Goal: Task Accomplishment & Management: Use online tool/utility

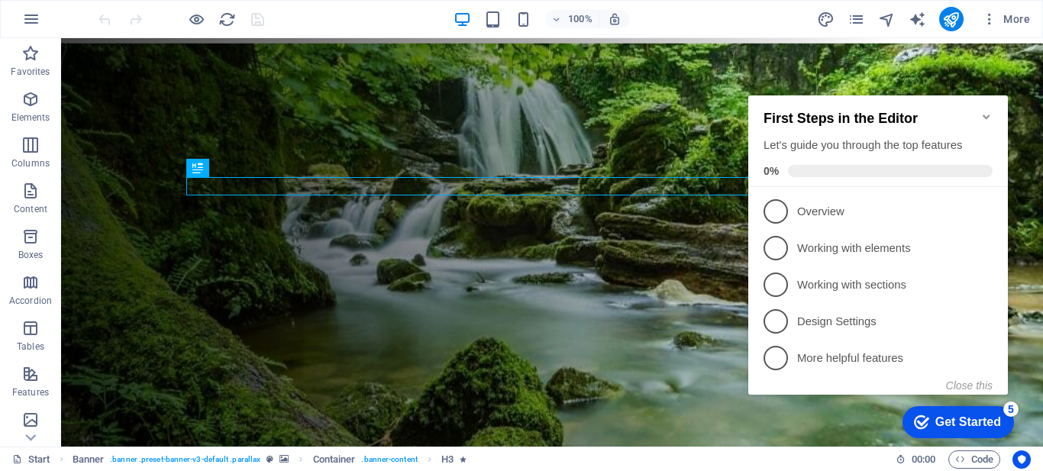
click at [986, 115] on icon "Minimize checklist" at bounding box center [986, 117] width 7 height 5
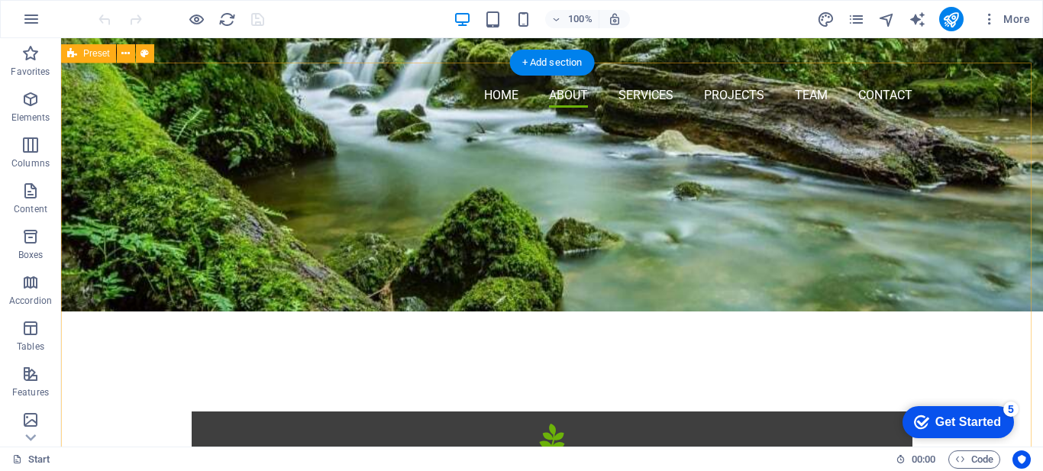
scroll to position [458, 0]
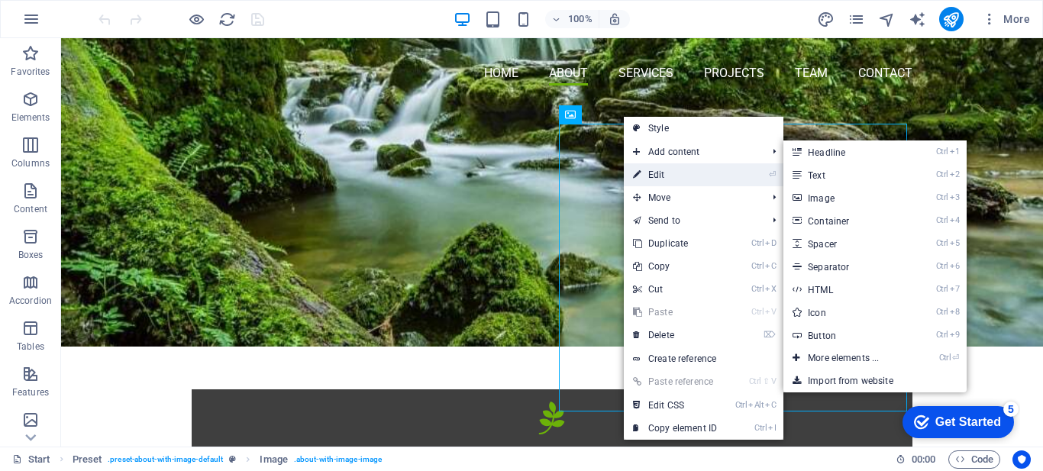
click at [680, 176] on link "⏎ Edit" at bounding box center [675, 174] width 102 height 23
select select "%"
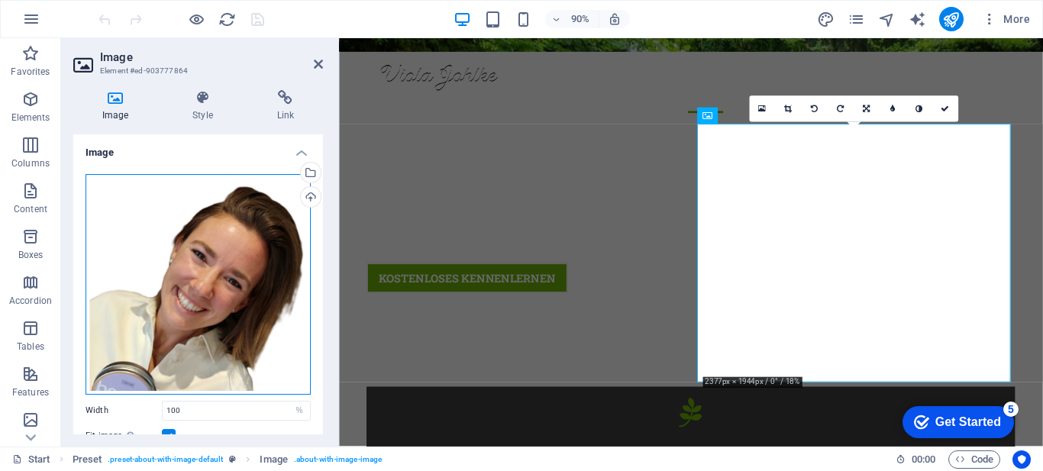
click at [240, 224] on div "Drag files here, click to choose files or select files from Files or our free s…" at bounding box center [198, 284] width 225 height 221
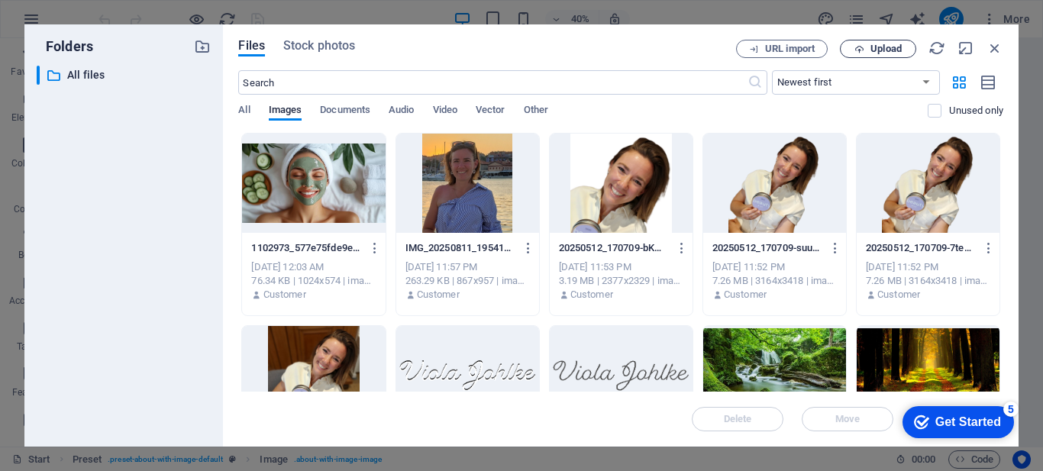
click at [876, 53] on span "Upload" at bounding box center [886, 48] width 31 height 9
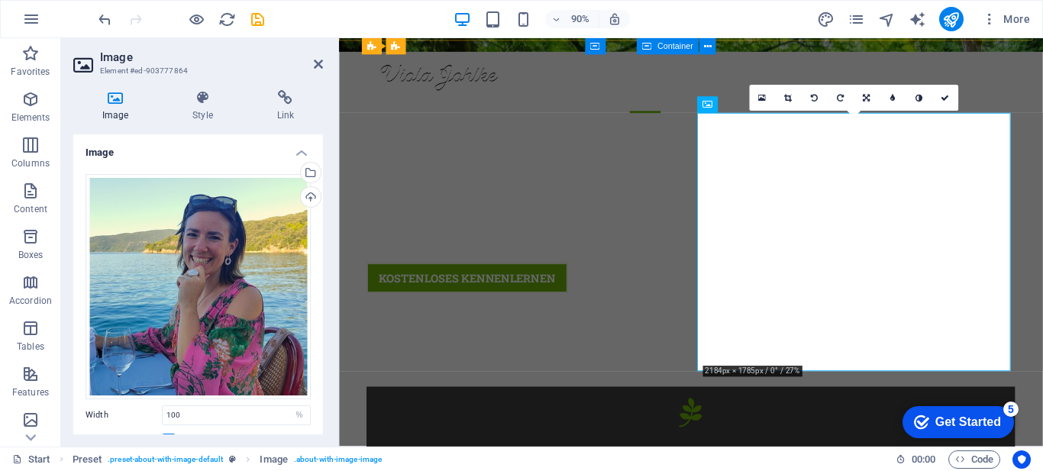
scroll to position [466, 0]
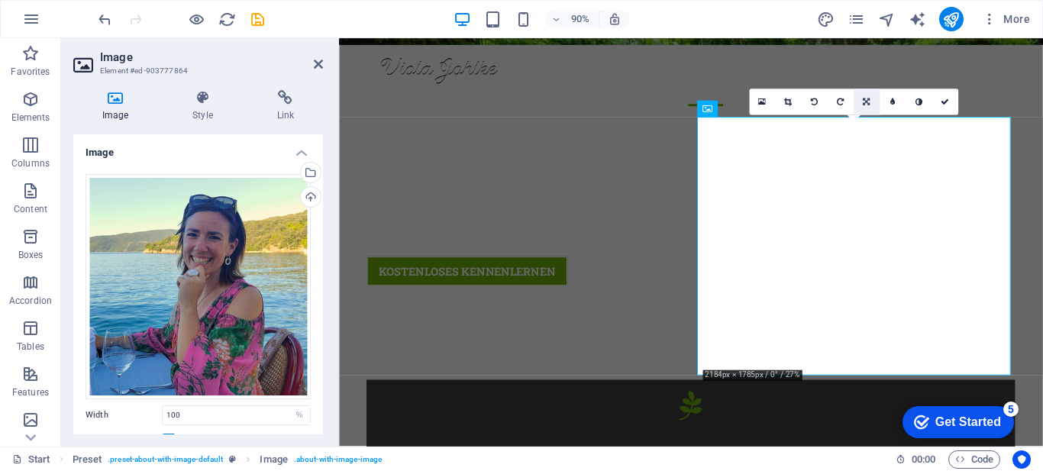
click at [865, 101] on icon at bounding box center [866, 102] width 7 height 8
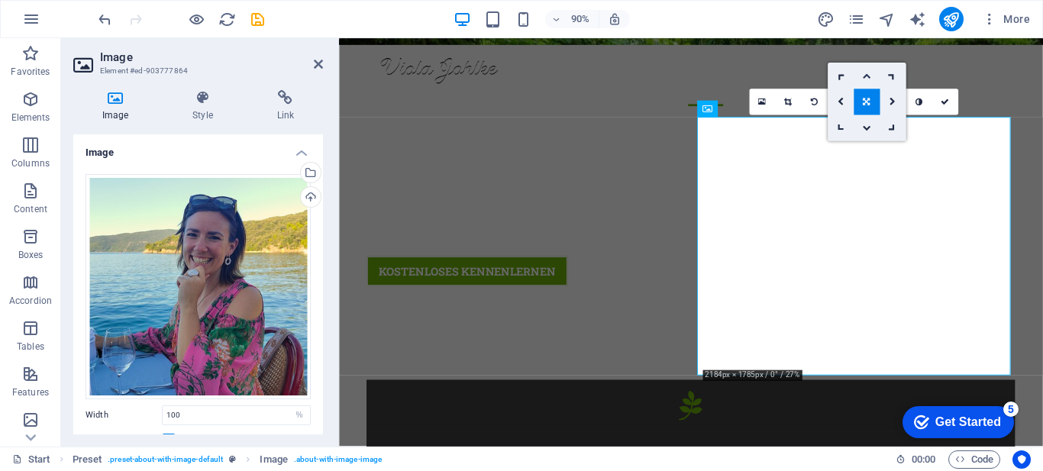
click at [867, 74] on icon at bounding box center [866, 76] width 8 height 8
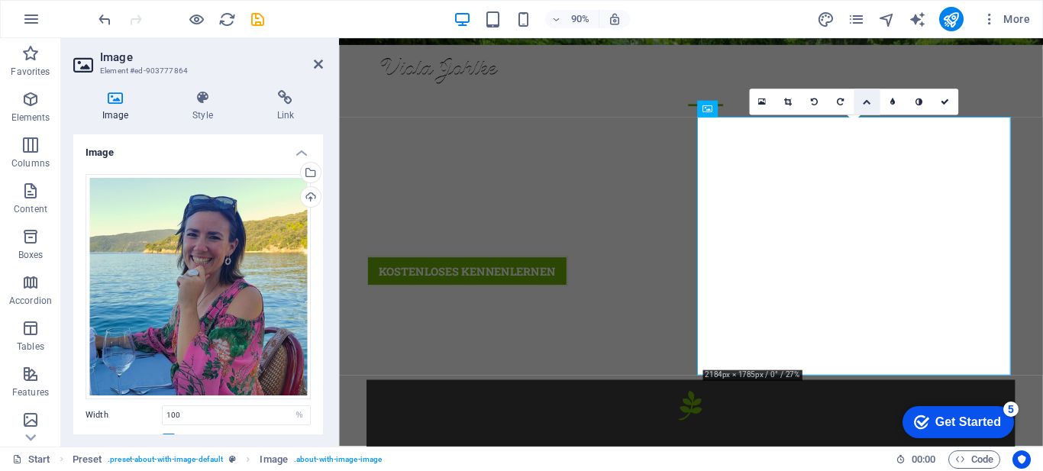
click at [870, 101] on icon at bounding box center [866, 102] width 8 height 8
click at [864, 101] on icon at bounding box center [866, 102] width 7 height 8
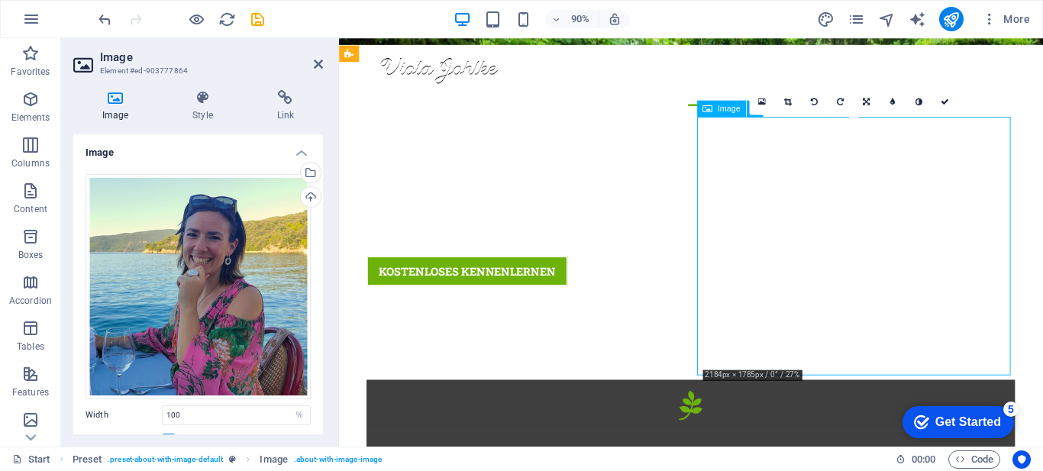
drag, startPoint x: 910, startPoint y: 221, endPoint x: 910, endPoint y: 239, distance: 18.3
drag, startPoint x: 910, startPoint y: 239, endPoint x: 909, endPoint y: 357, distance: 118.4
click at [865, 98] on icon at bounding box center [866, 102] width 7 height 8
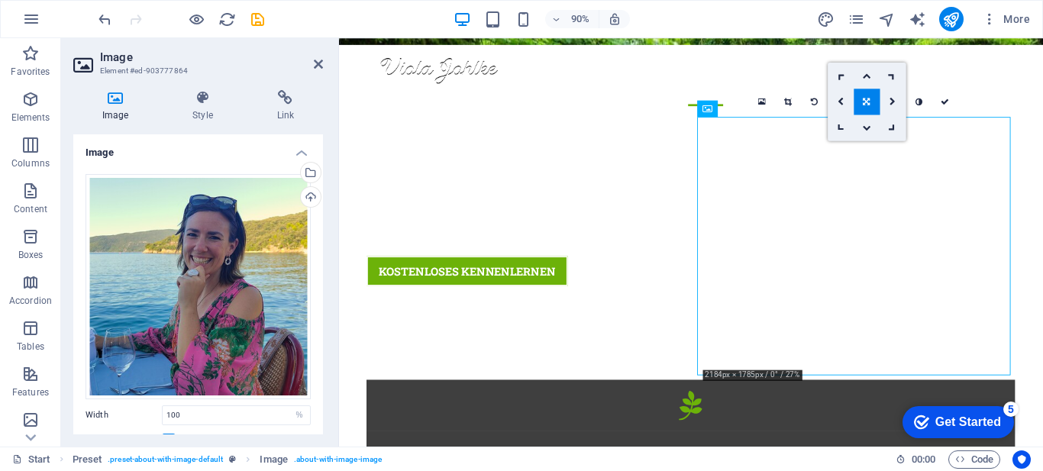
click at [865, 98] on icon at bounding box center [866, 102] width 7 height 8
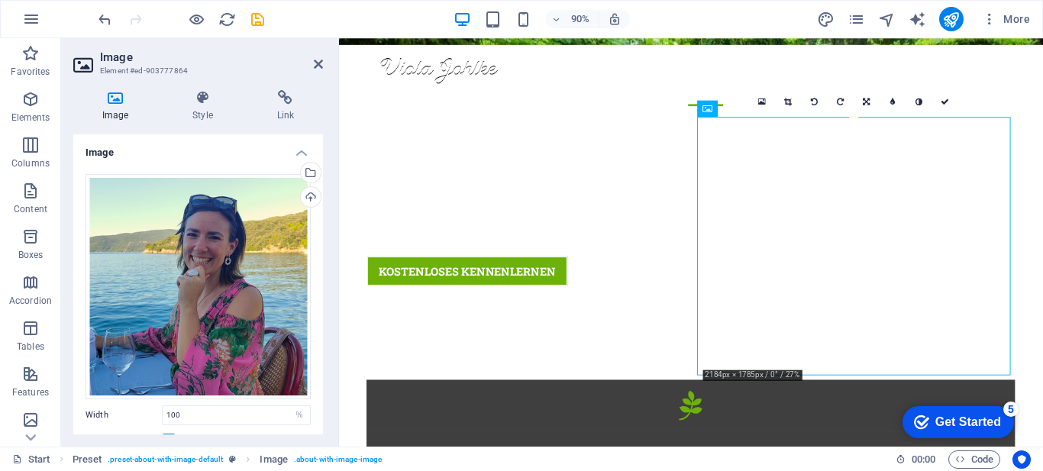
click at [865, 98] on icon at bounding box center [866, 102] width 7 height 8
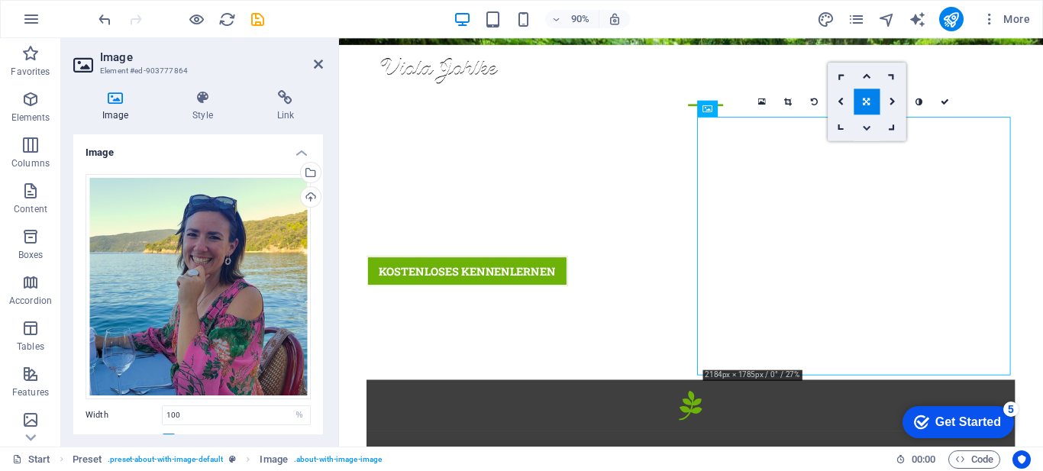
click at [867, 127] on icon at bounding box center [866, 128] width 8 height 8
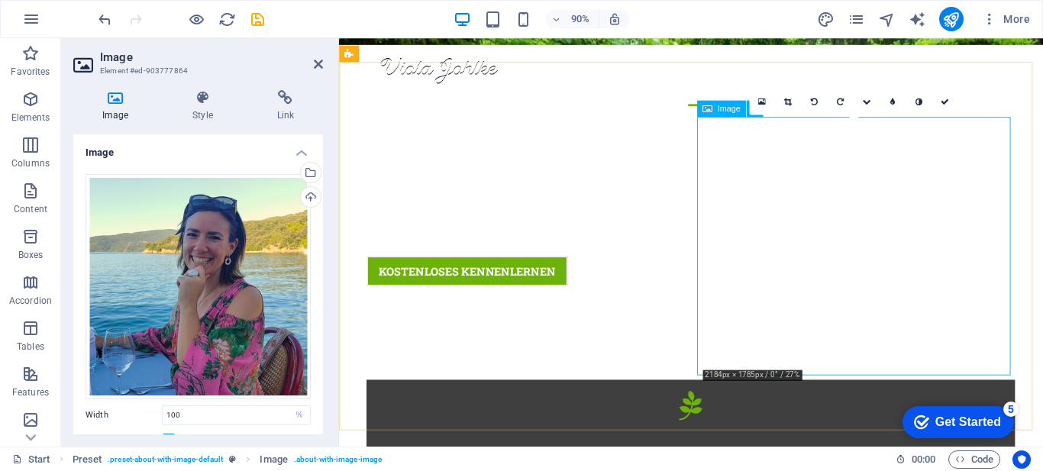
click at [789, 105] on icon at bounding box center [788, 102] width 8 height 8
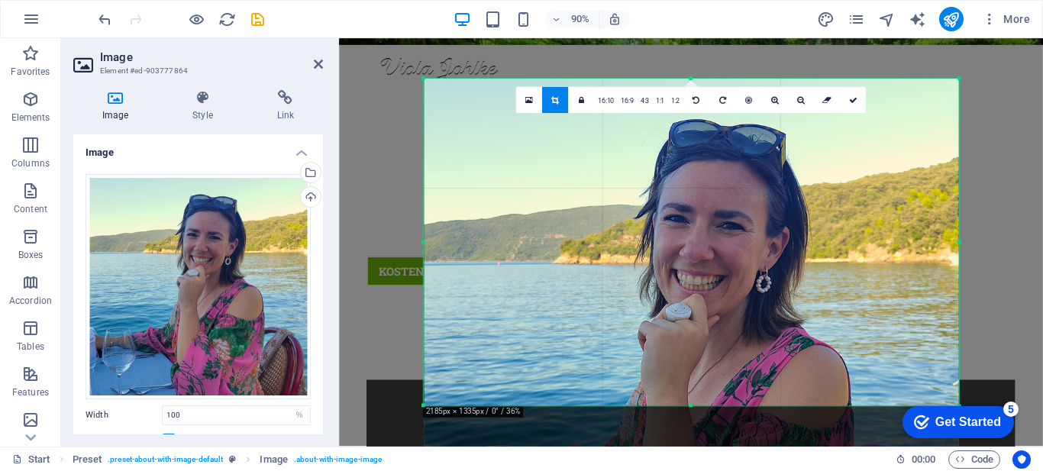
drag, startPoint x: 678, startPoint y: 220, endPoint x: 674, endPoint y: 325, distance: 105.5
click at [674, 325] on div at bounding box center [691, 346] width 535 height 535
click at [554, 96] on icon at bounding box center [555, 100] width 8 height 8
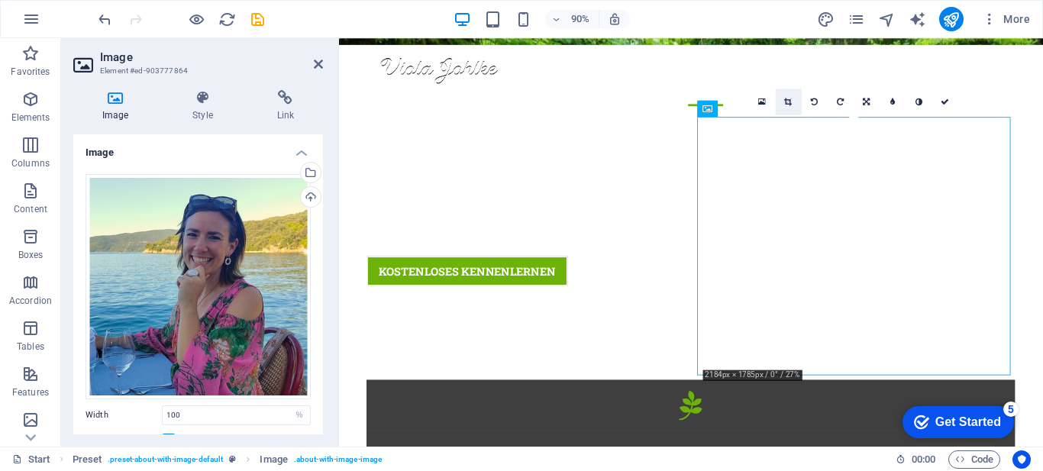
click at [787, 100] on icon at bounding box center [788, 102] width 8 height 8
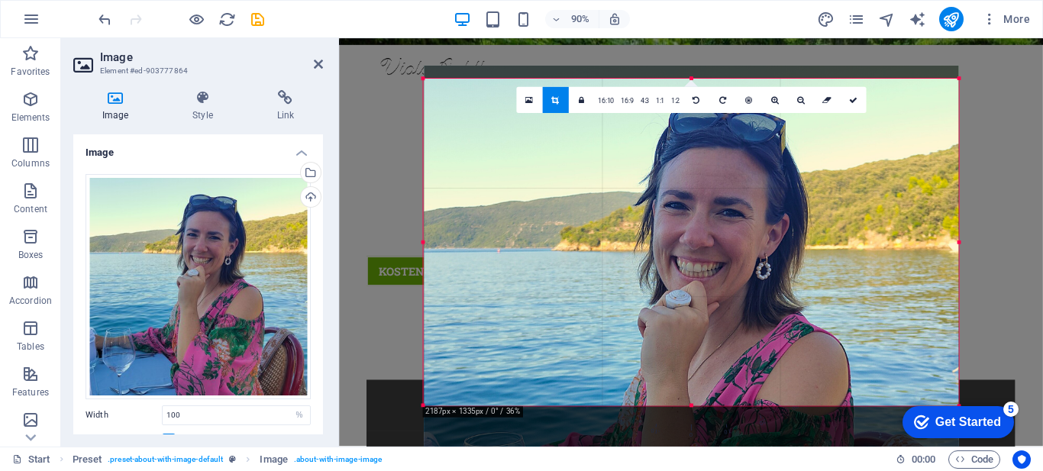
drag, startPoint x: 752, startPoint y: 207, endPoint x: 752, endPoint y: 192, distance: 14.5
click at [752, 192] on div at bounding box center [691, 333] width 535 height 535
click at [554, 104] on icon at bounding box center [555, 100] width 8 height 8
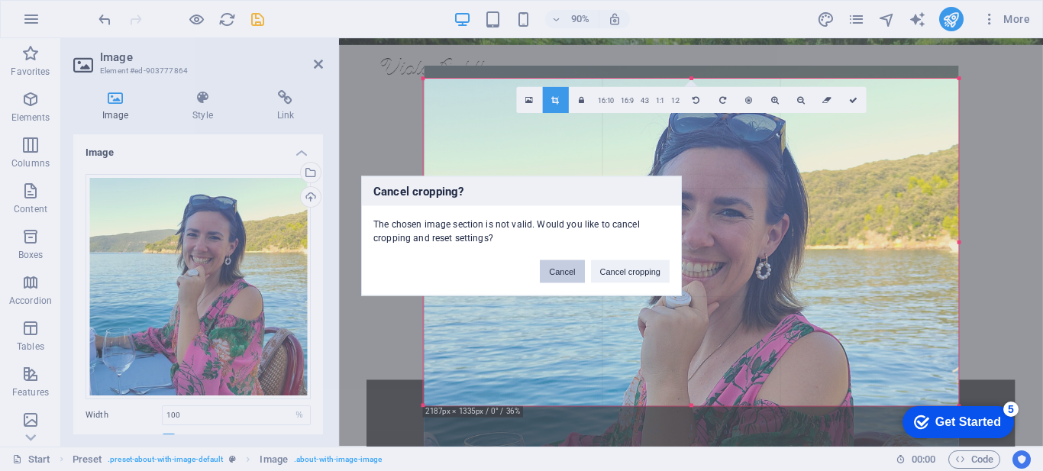
click at [571, 273] on button "Cancel" at bounding box center [562, 271] width 44 height 23
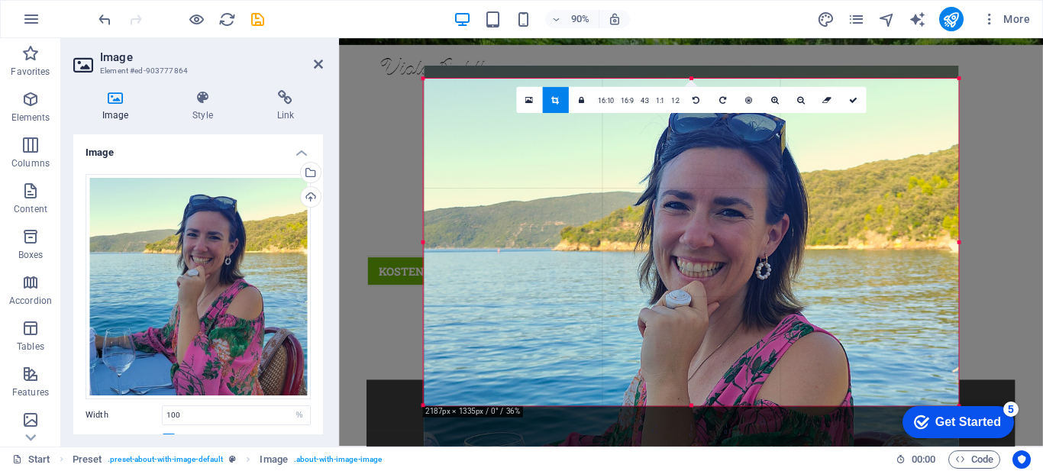
click at [557, 105] on link at bounding box center [555, 100] width 26 height 26
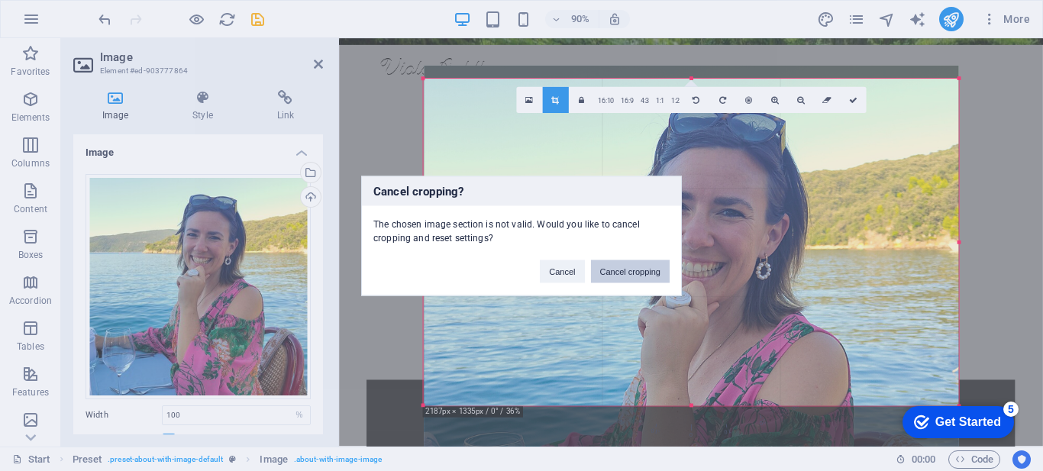
click at [642, 273] on button "Cancel cropping" at bounding box center [630, 271] width 79 height 23
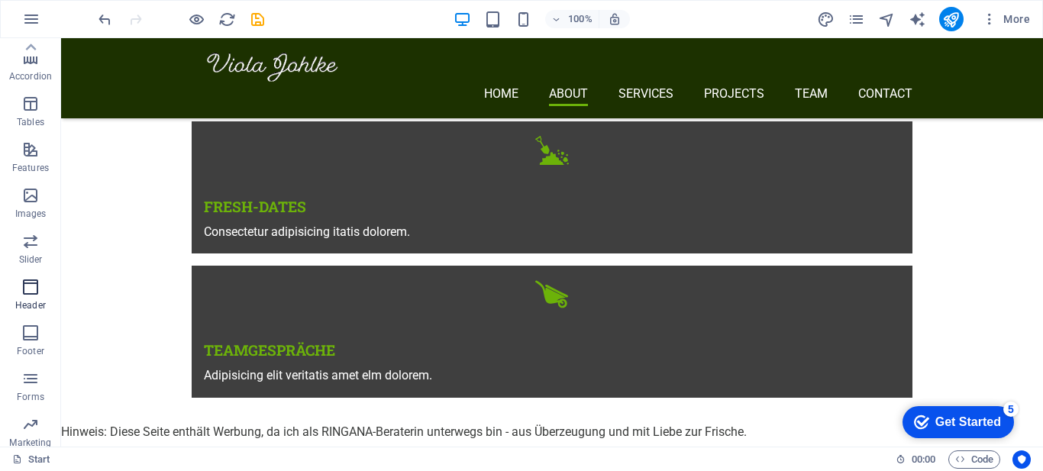
scroll to position [202, 0]
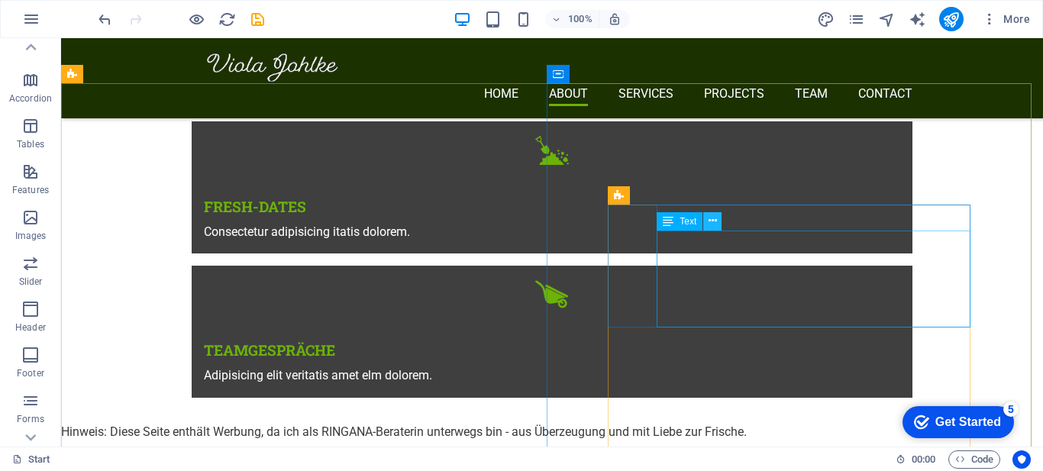
click at [714, 225] on icon at bounding box center [713, 221] width 8 height 16
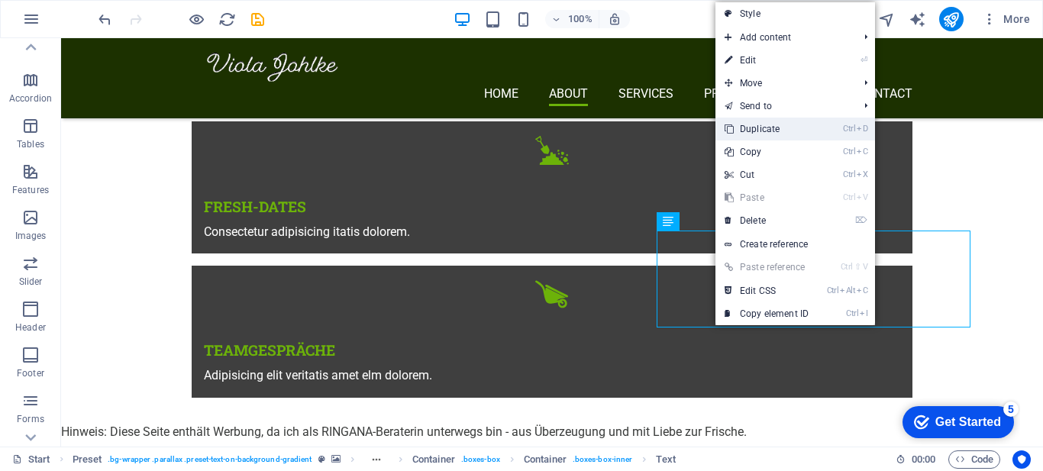
click at [765, 133] on link "Ctrl D Duplicate" at bounding box center [767, 129] width 102 height 23
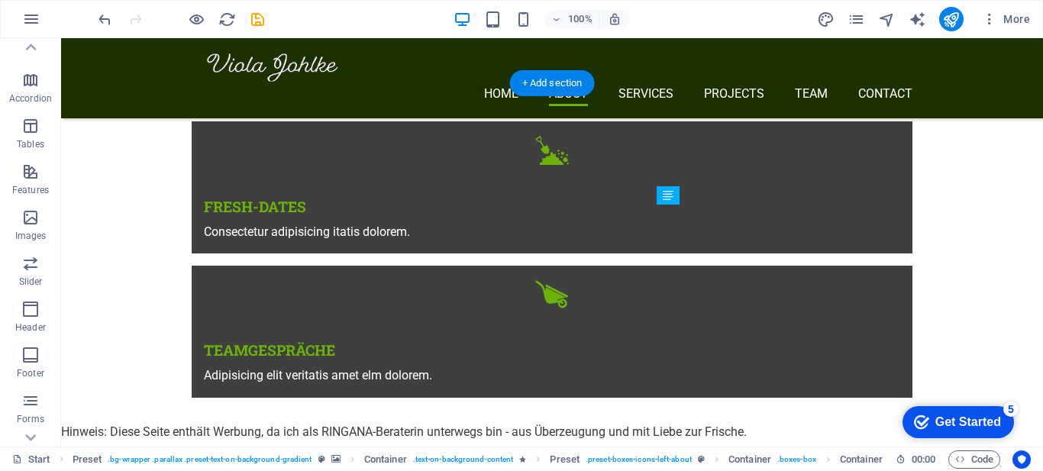
drag, startPoint x: 729, startPoint y: 357, endPoint x: 674, endPoint y: 241, distance: 129.1
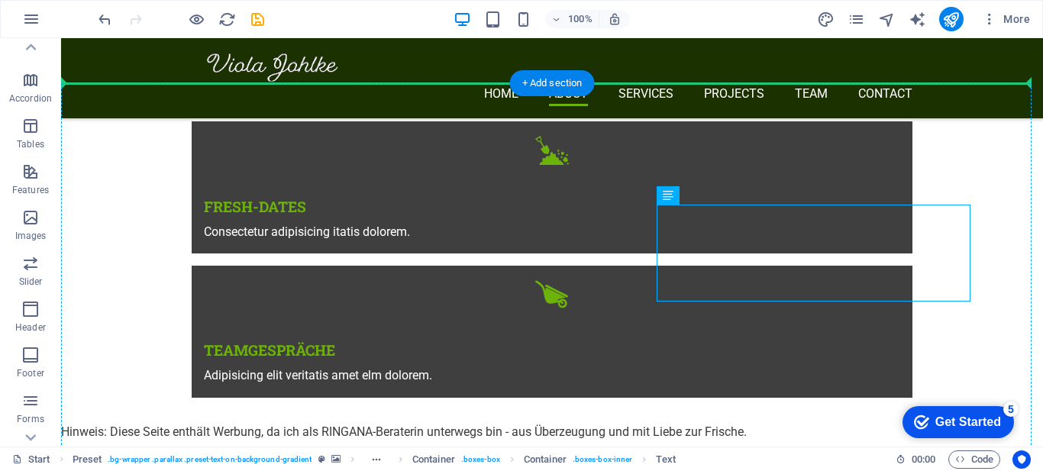
drag, startPoint x: 800, startPoint y: 238, endPoint x: 604, endPoint y: 164, distance: 208.8
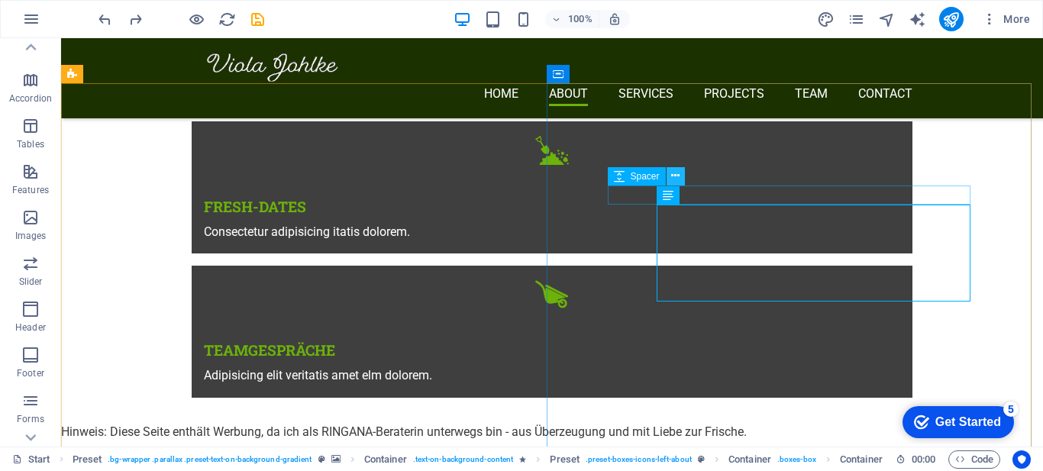
click at [677, 181] on icon at bounding box center [675, 176] width 8 height 16
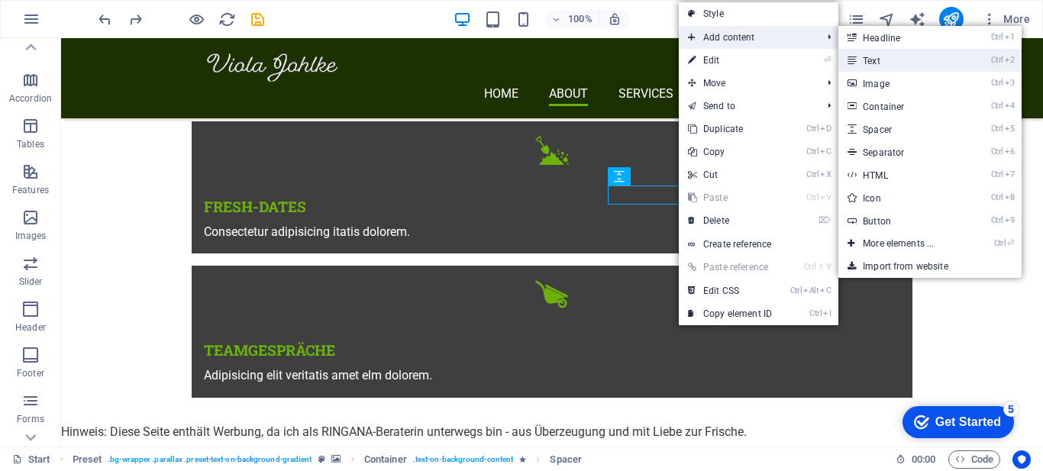
click at [890, 66] on link "Ctrl 2 Text" at bounding box center [902, 60] width 126 height 23
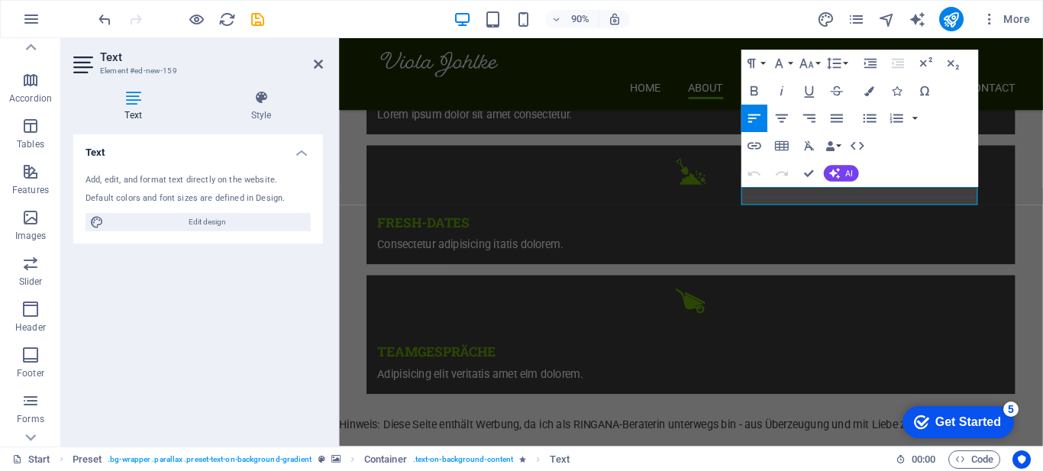
scroll to position [858, 0]
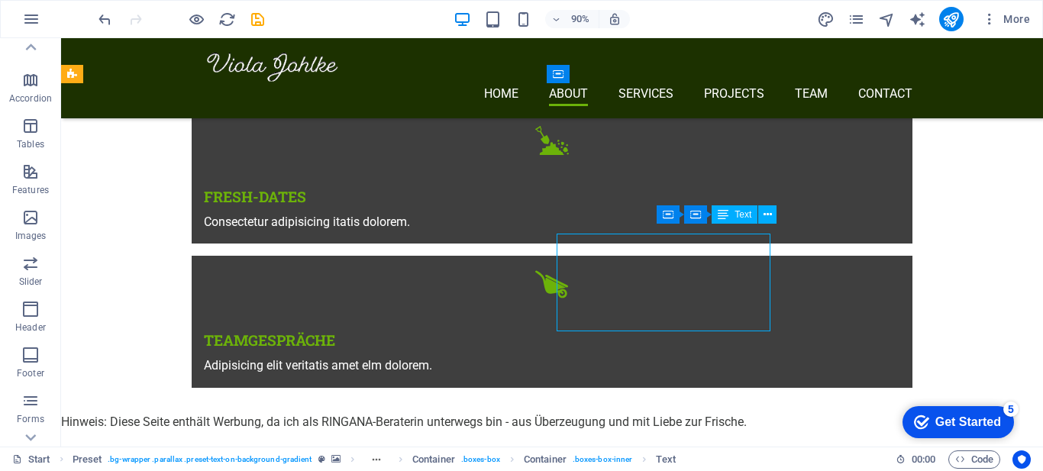
scroll to position [848, 0]
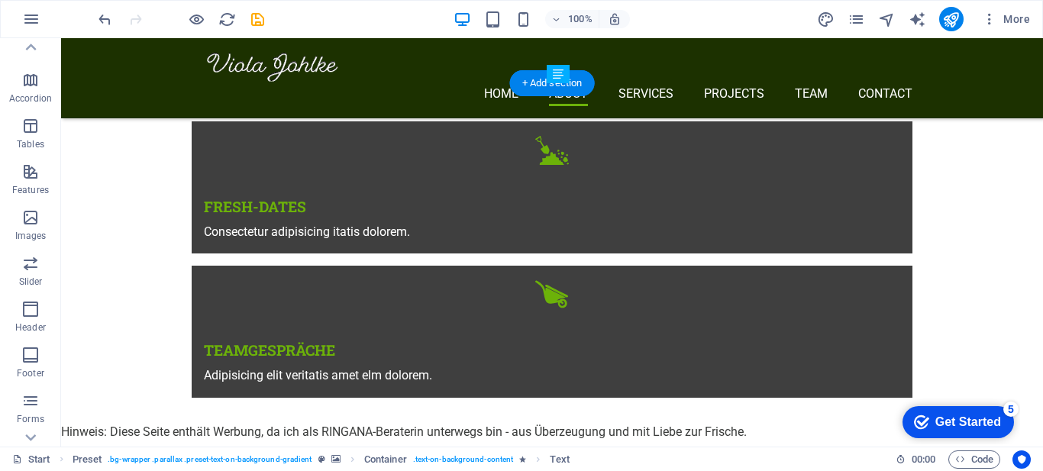
drag, startPoint x: 677, startPoint y: 233, endPoint x: 618, endPoint y: 201, distance: 67.0
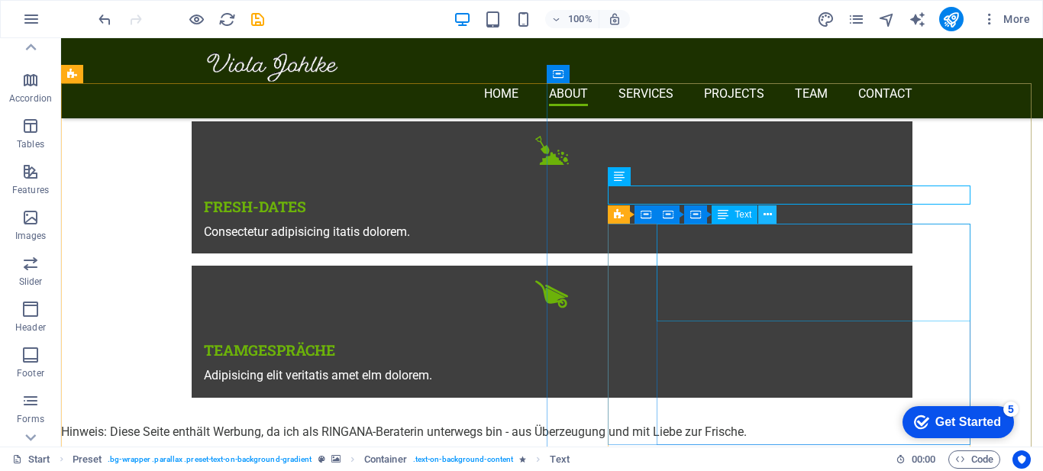
click at [768, 215] on icon at bounding box center [768, 215] width 8 height 16
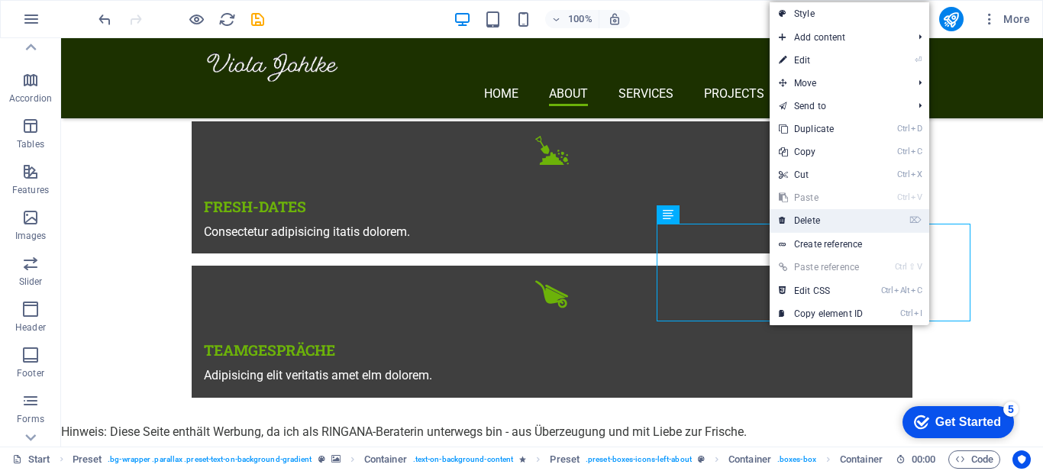
click at [803, 221] on link "⌦ Delete" at bounding box center [821, 220] width 102 height 23
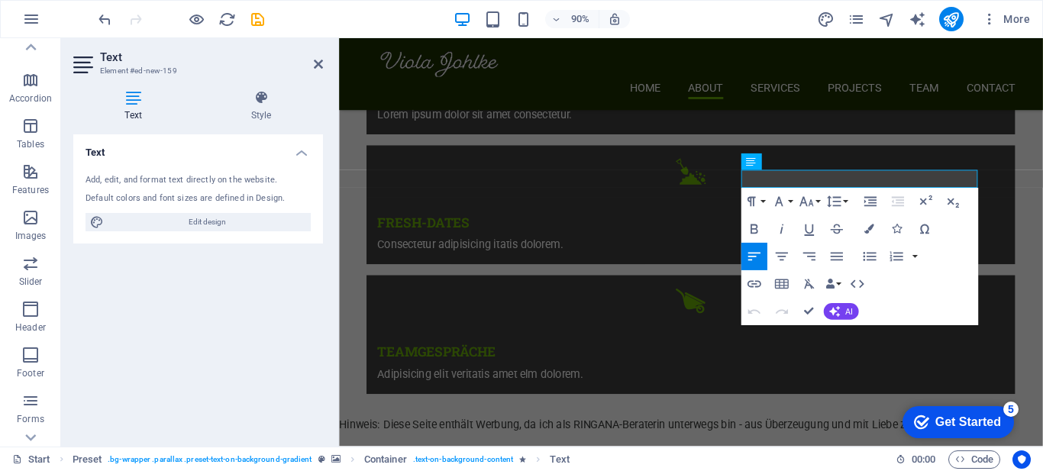
scroll to position [858, 0]
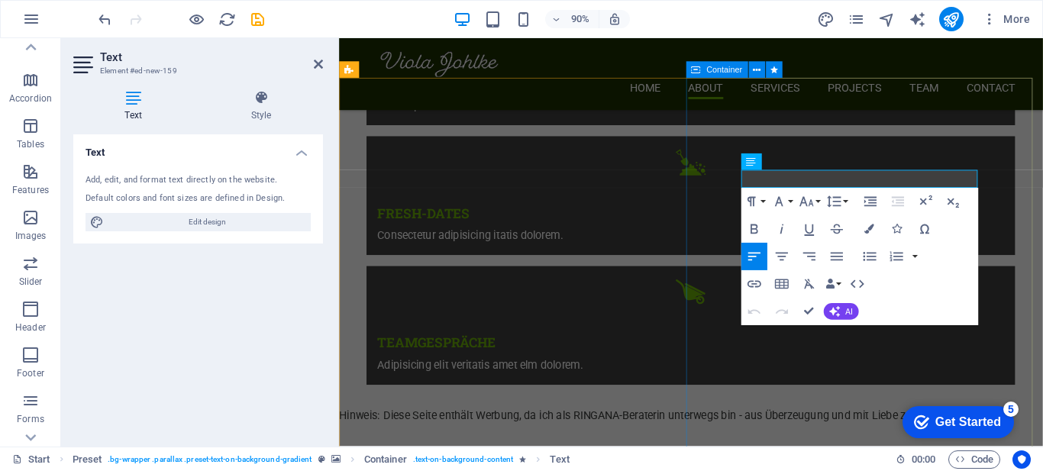
drag, startPoint x: 829, startPoint y: 199, endPoint x: 777, endPoint y: 194, distance: 52.2
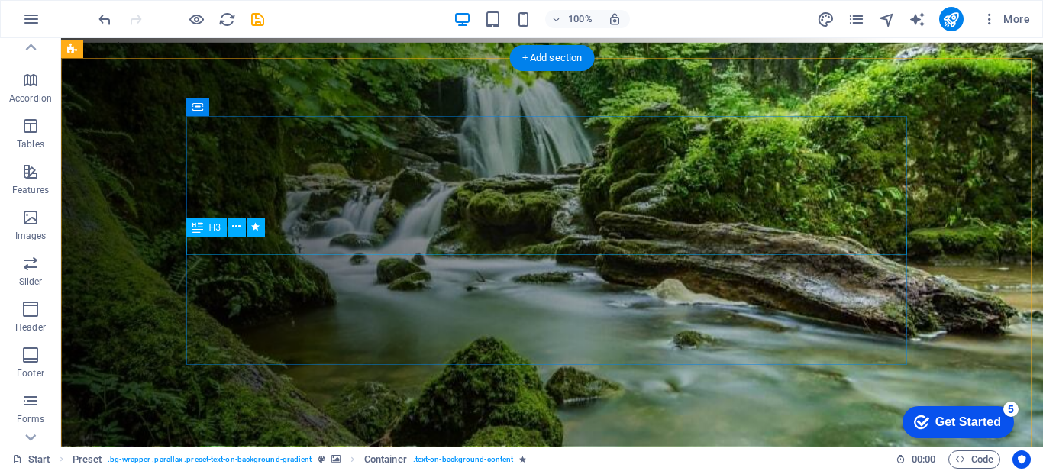
scroll to position [0, 0]
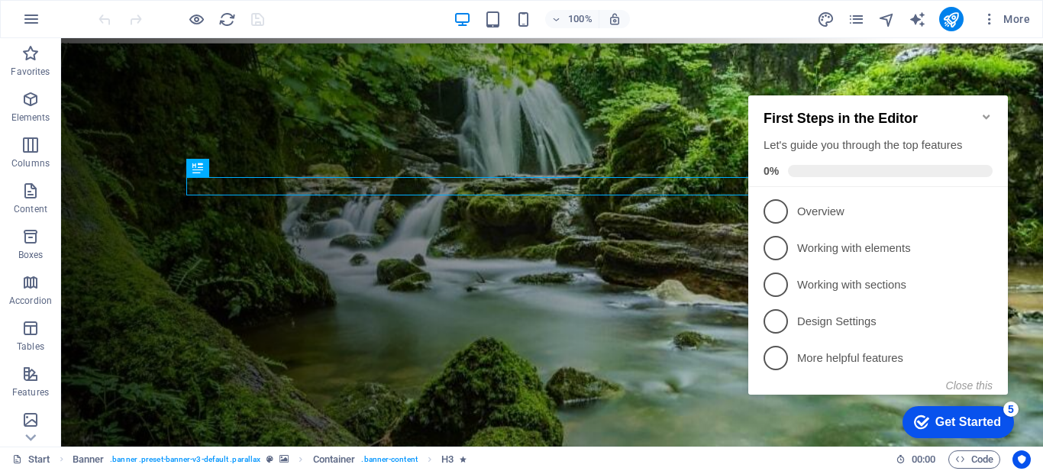
click at [991, 111] on icon "Minimize checklist" at bounding box center [987, 117] width 12 height 12
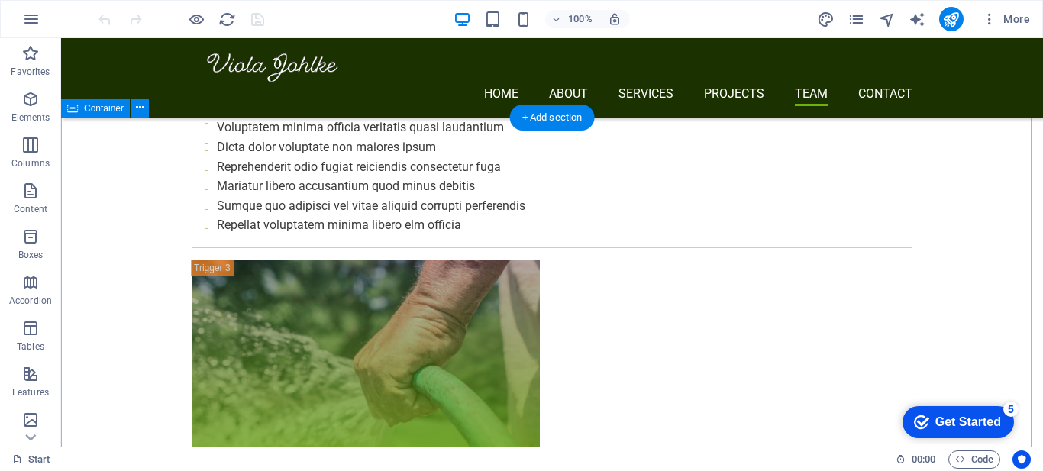
scroll to position [5346, 0]
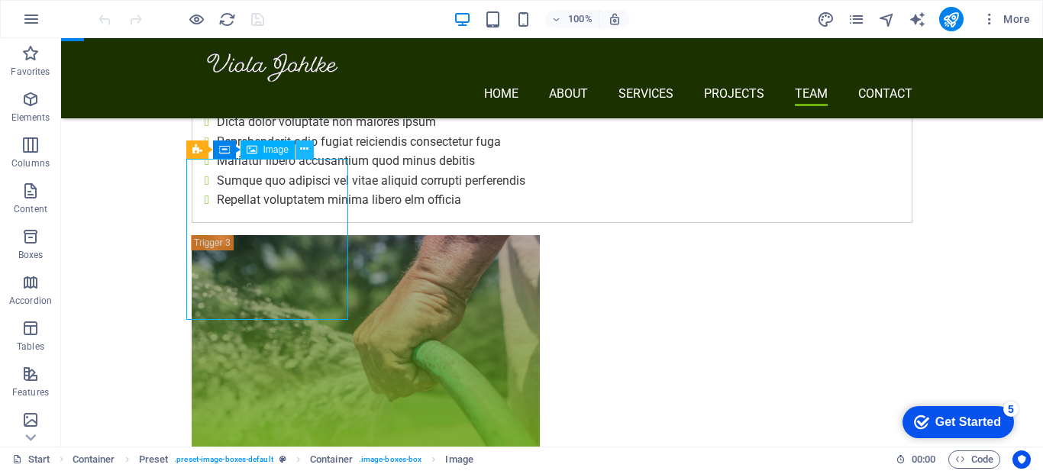
click at [300, 149] on icon at bounding box center [304, 149] width 8 height 16
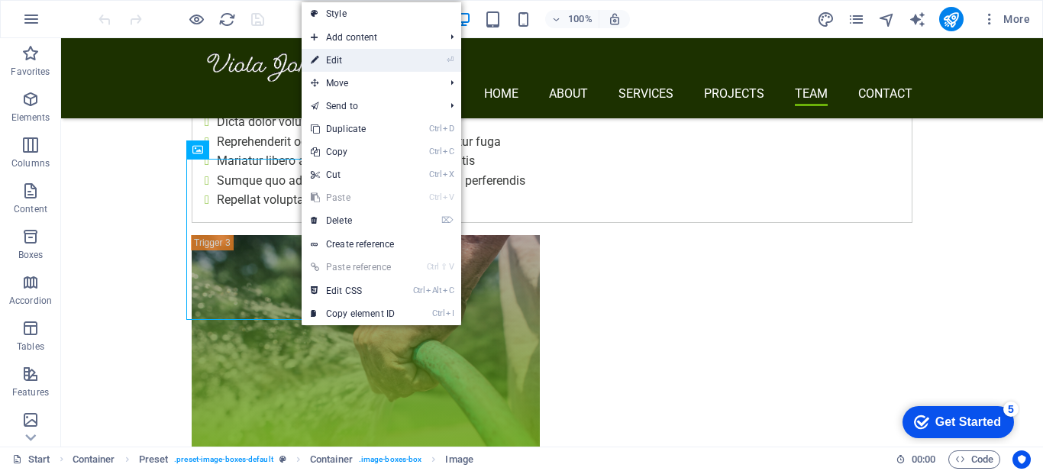
drag, startPoint x: 376, startPoint y: 58, endPoint x: 41, endPoint y: 24, distance: 336.3
click at [376, 58] on link "⏎ Edit" at bounding box center [353, 60] width 102 height 23
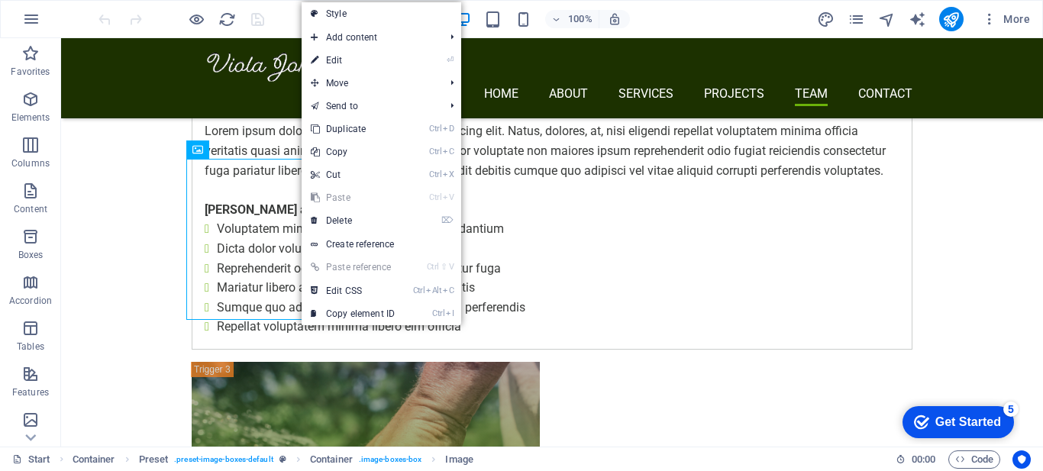
select select "%"
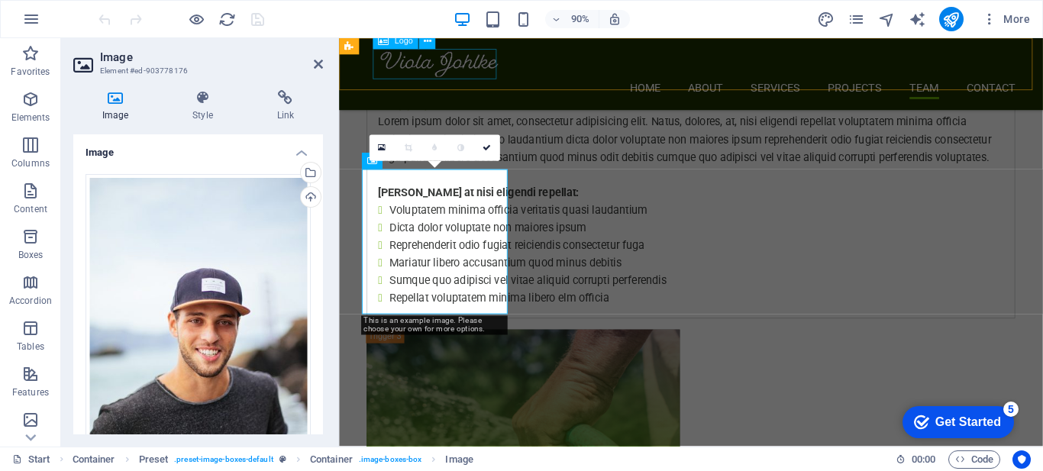
scroll to position [5702, 0]
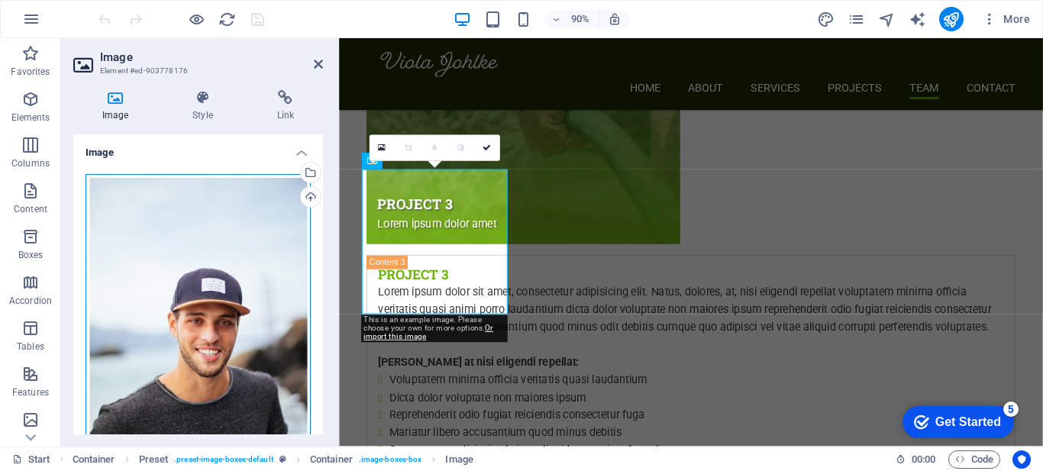
click at [239, 234] on div "Drag files here, click to choose files or select files from Files or our free s…" at bounding box center [198, 341] width 225 height 335
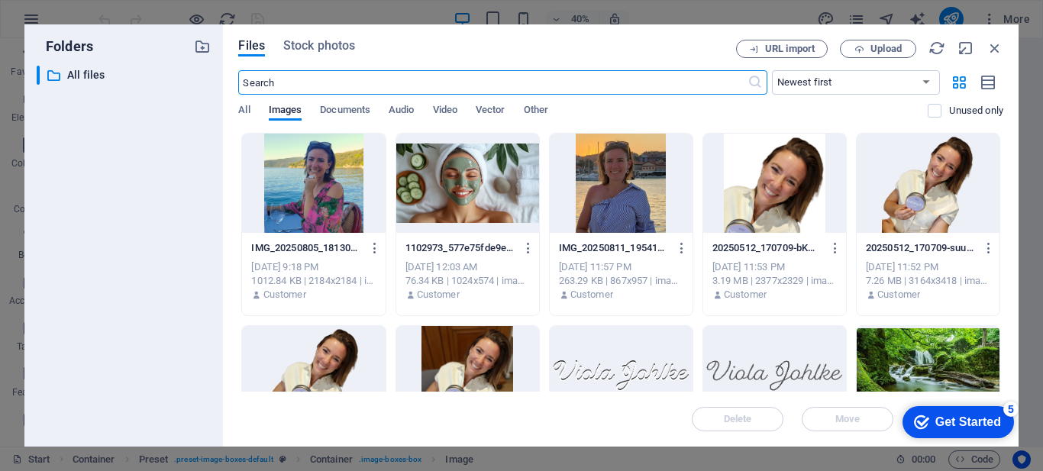
scroll to position [153, 0]
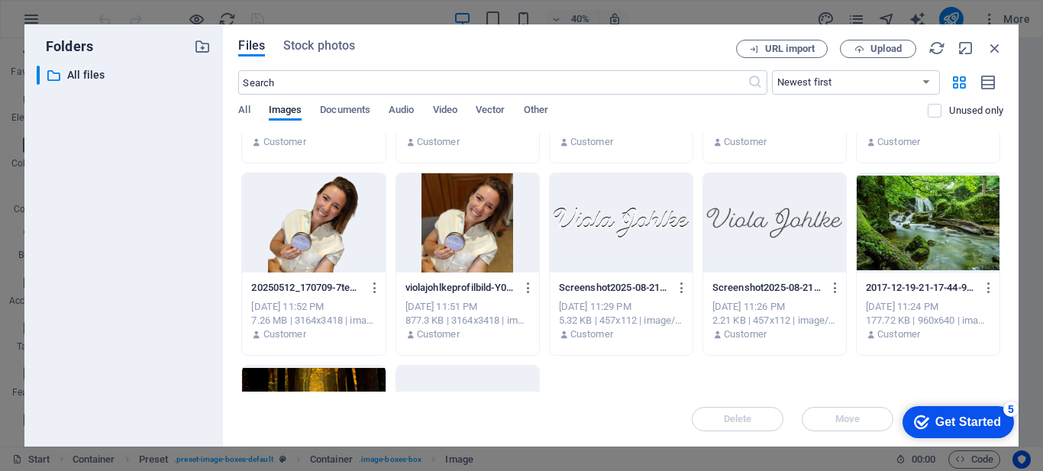
click at [464, 218] on div at bounding box center [467, 222] width 143 height 99
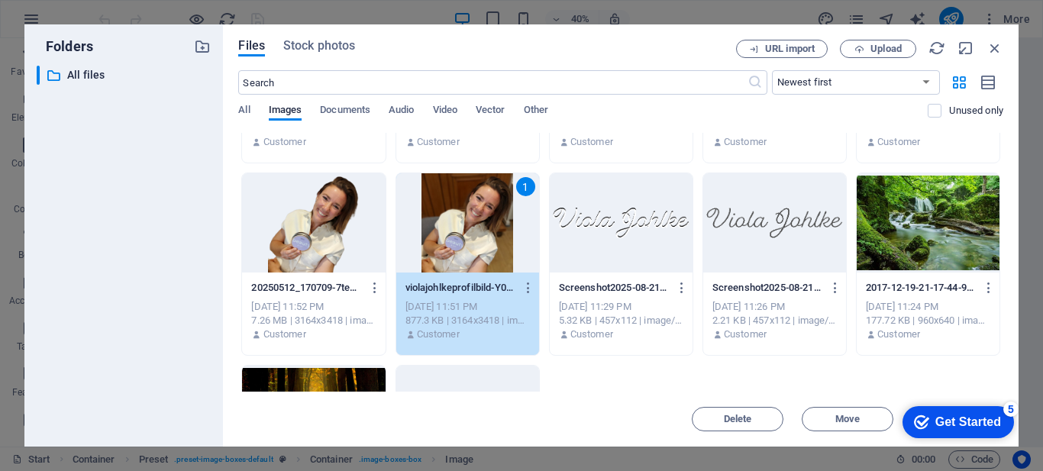
click at [1009, 407] on div "5" at bounding box center [1011, 409] width 15 height 15
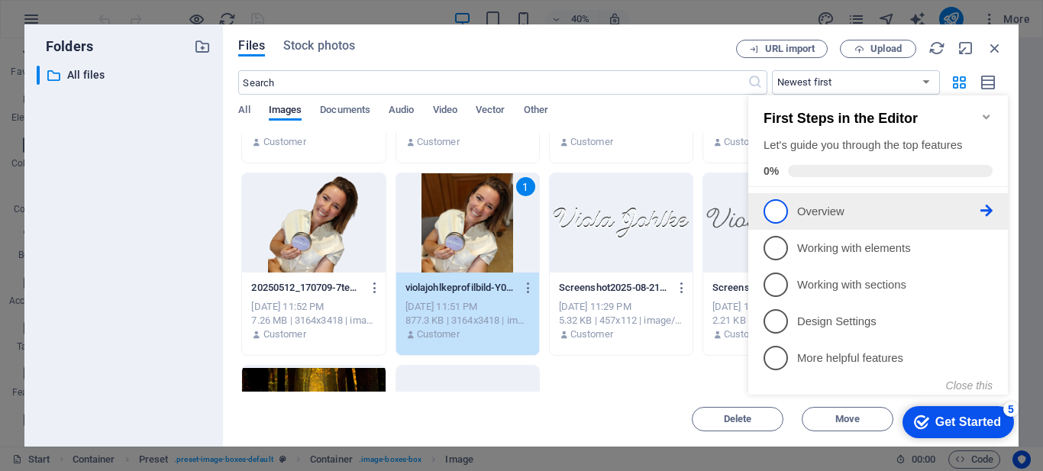
click at [774, 212] on span "1" at bounding box center [776, 211] width 24 height 24
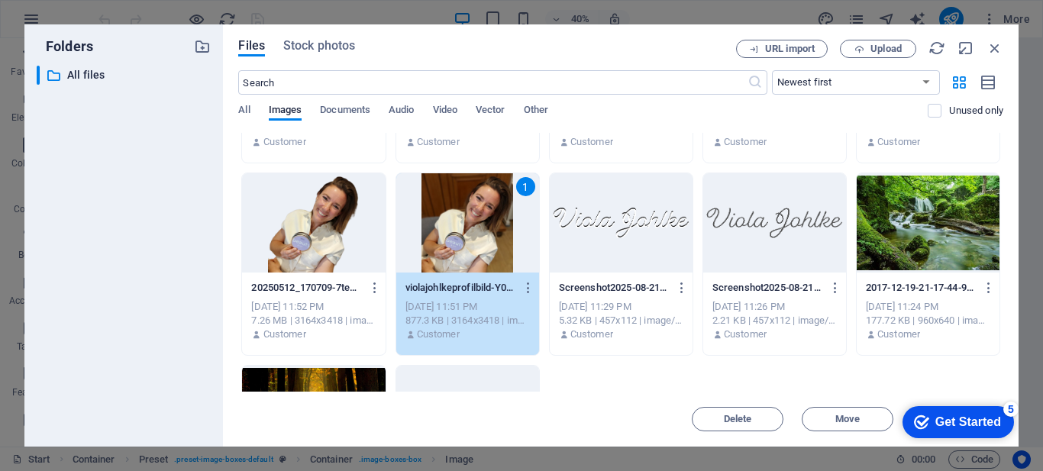
scroll to position [0, 0]
click at [960, 419] on div "Get Started" at bounding box center [969, 422] width 66 height 14
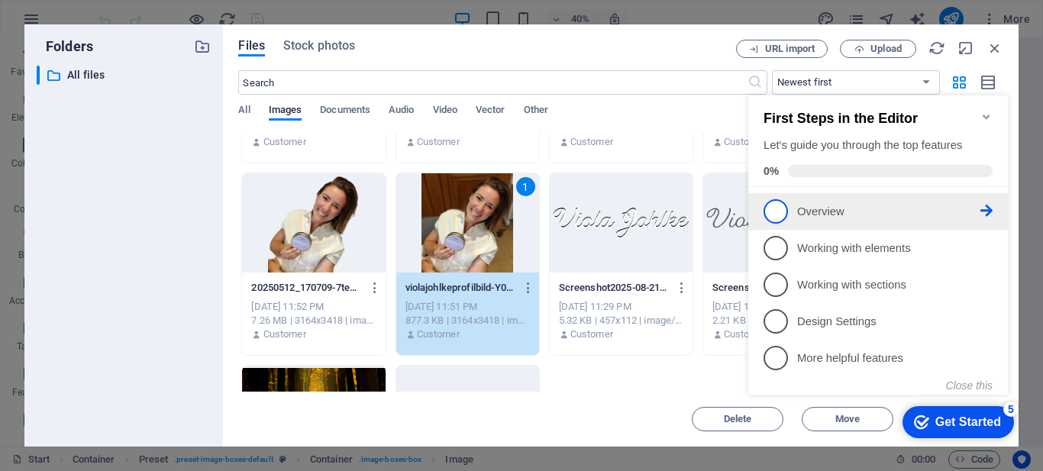
click at [778, 205] on span "1" at bounding box center [776, 211] width 24 height 24
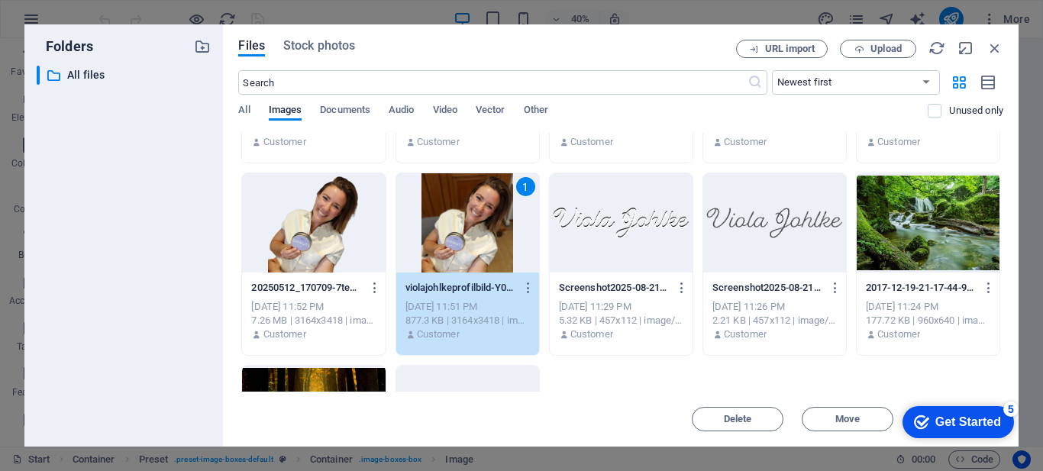
click at [1014, 438] on div "checkmark Get Started 5" at bounding box center [959, 422] width 112 height 32
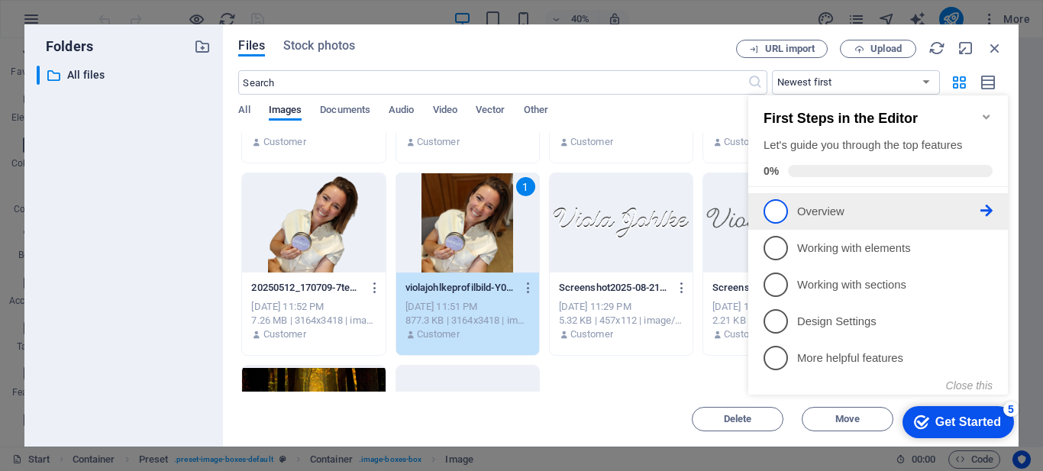
click at [978, 209] on p "Overview - incomplete" at bounding box center [888, 212] width 183 height 16
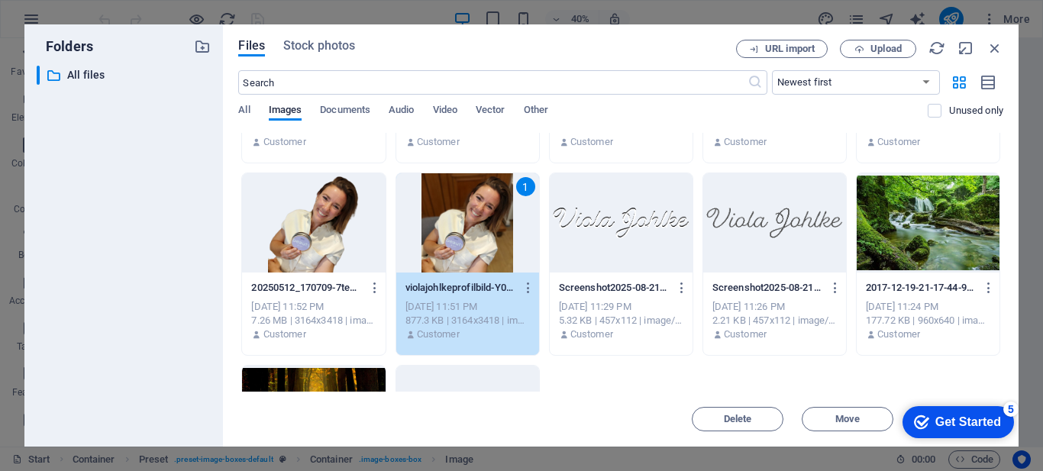
click at [966, 428] on div "Get Started" at bounding box center [969, 422] width 66 height 14
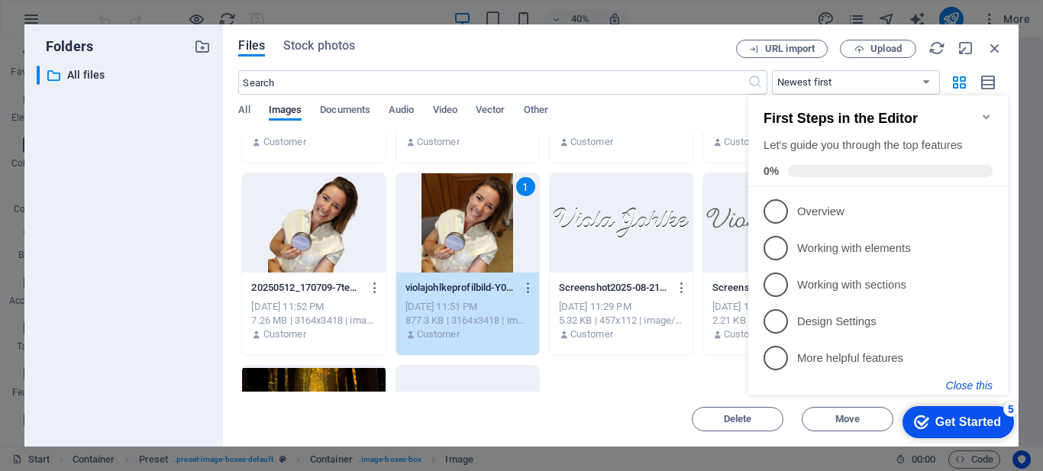
click at [967, 385] on button "Close this" at bounding box center [969, 386] width 47 height 12
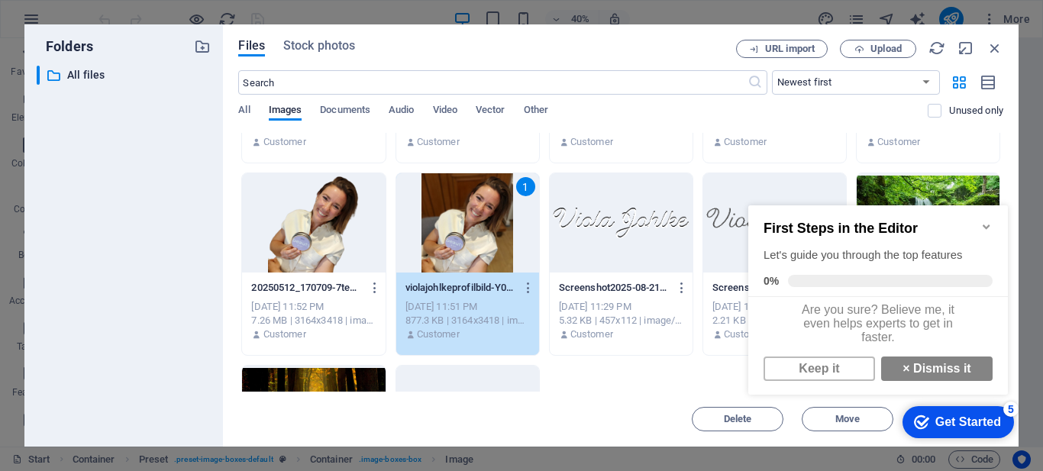
click at [975, 419] on div "Get Started" at bounding box center [969, 422] width 66 height 14
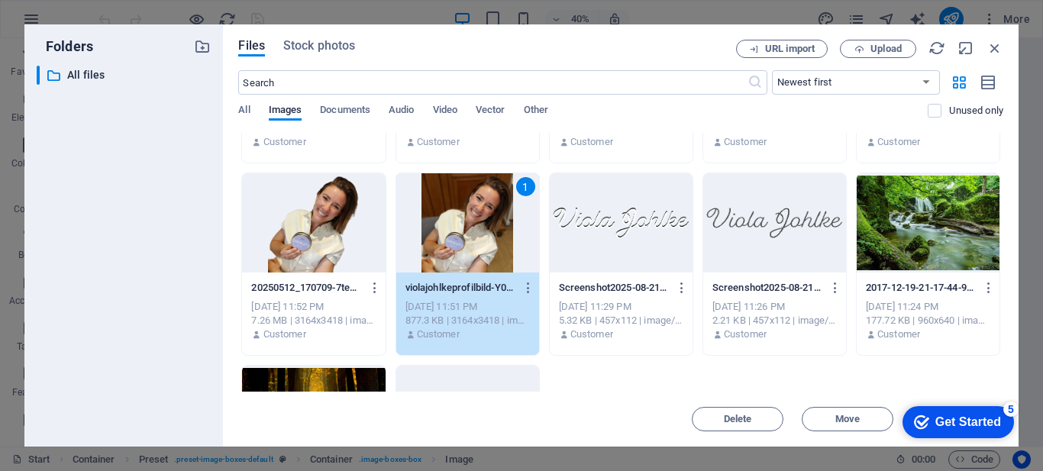
click at [1001, 429] on div "Get Started" at bounding box center [969, 422] width 66 height 14
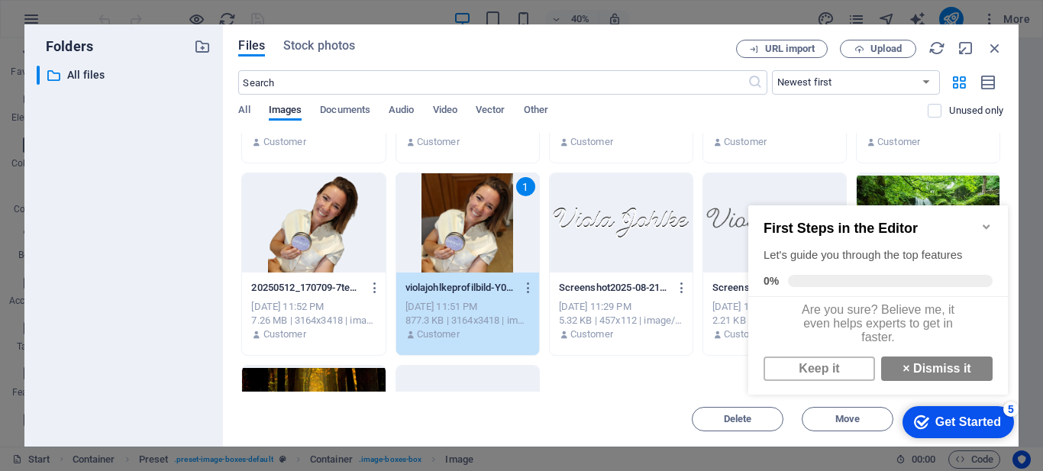
scroll to position [11, 0]
click at [943, 367] on link "× Dismiss it" at bounding box center [937, 369] width 112 height 24
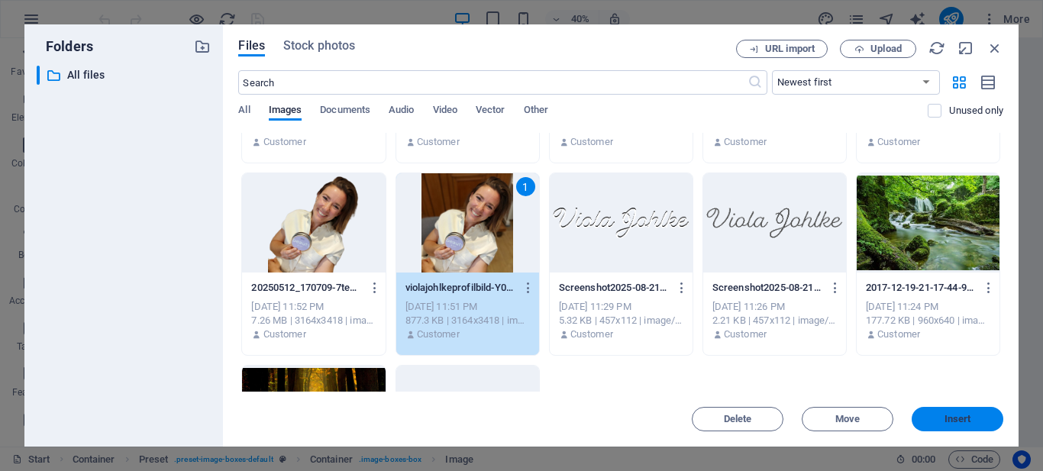
drag, startPoint x: 952, startPoint y: 416, endPoint x: 320, endPoint y: 281, distance: 646.7
click at [952, 416] on span "Insert" at bounding box center [958, 419] width 27 height 9
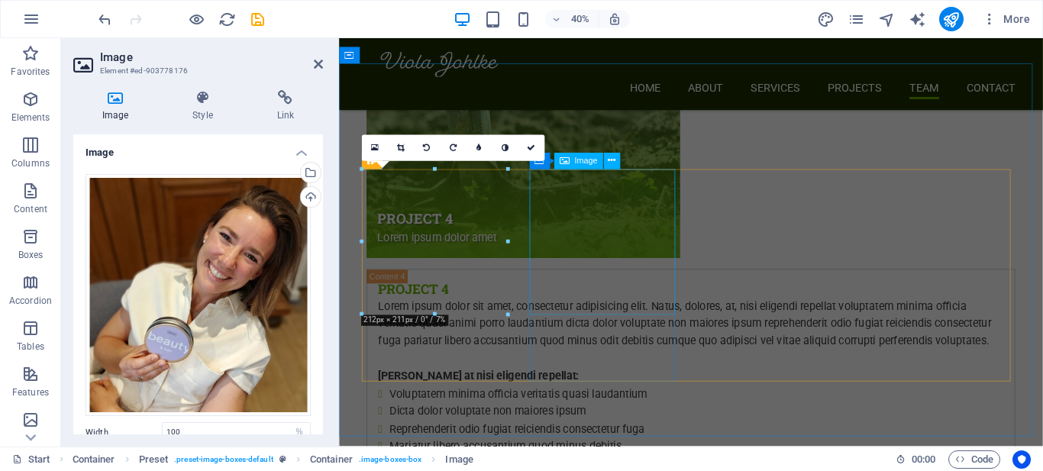
scroll to position [5702, 0]
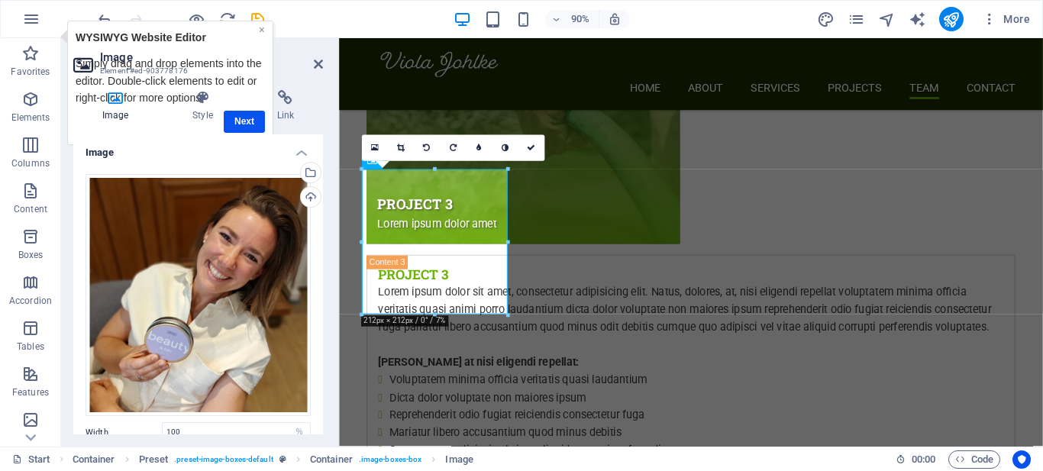
click at [260, 31] on link "×" at bounding box center [261, 30] width 6 height 12
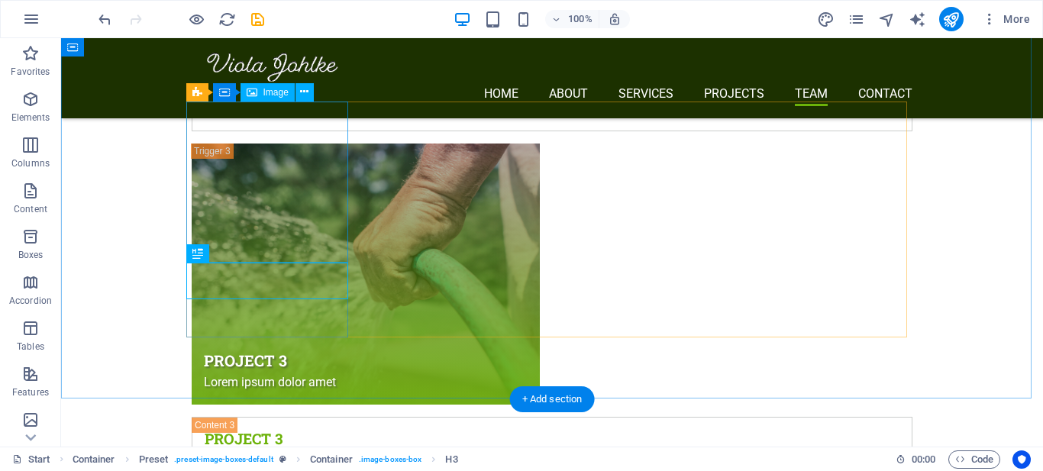
scroll to position [5368, 0]
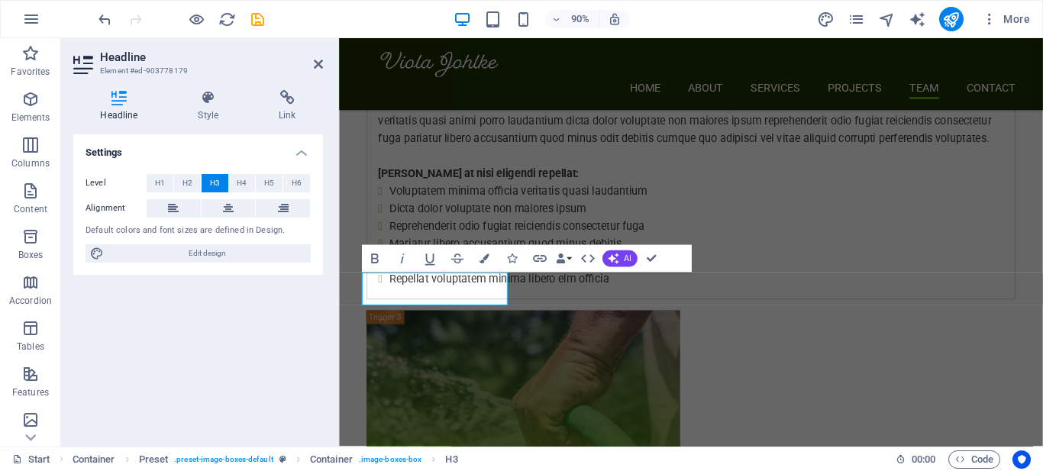
scroll to position [5749, 0]
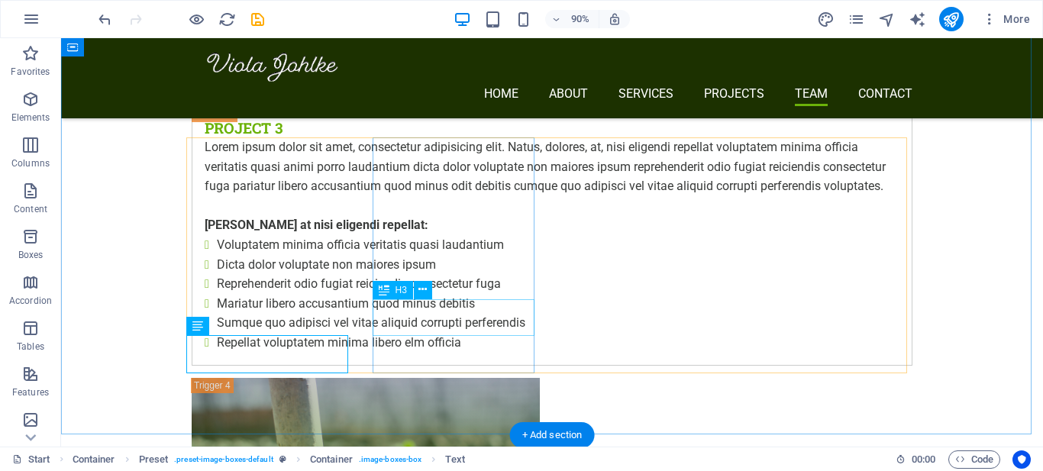
scroll to position [5368, 0]
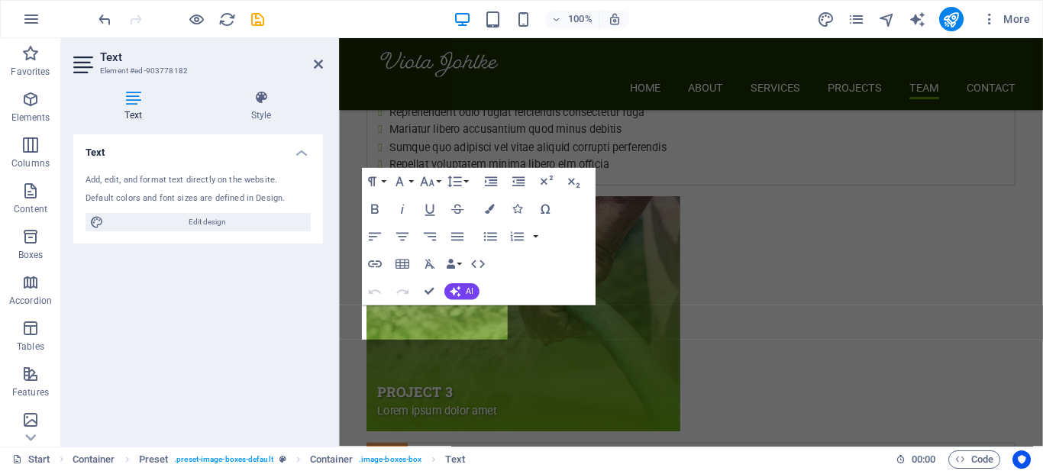
scroll to position [5749, 0]
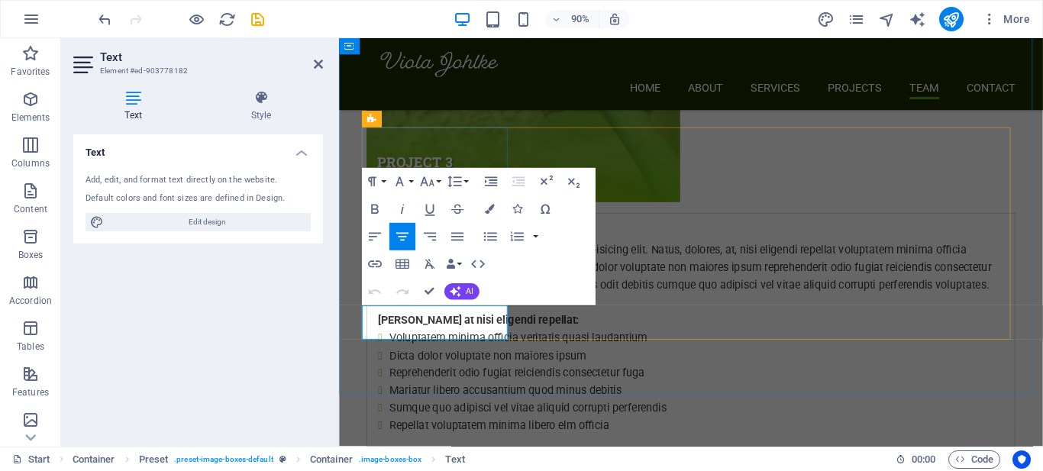
drag, startPoint x: 401, startPoint y: 345, endPoint x: 498, endPoint y: 349, distance: 97.1
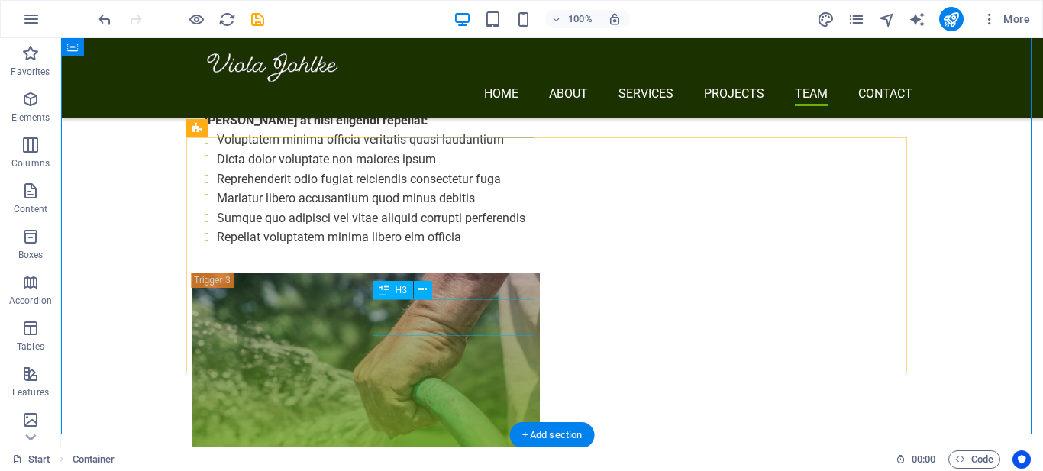
scroll to position [5291, 0]
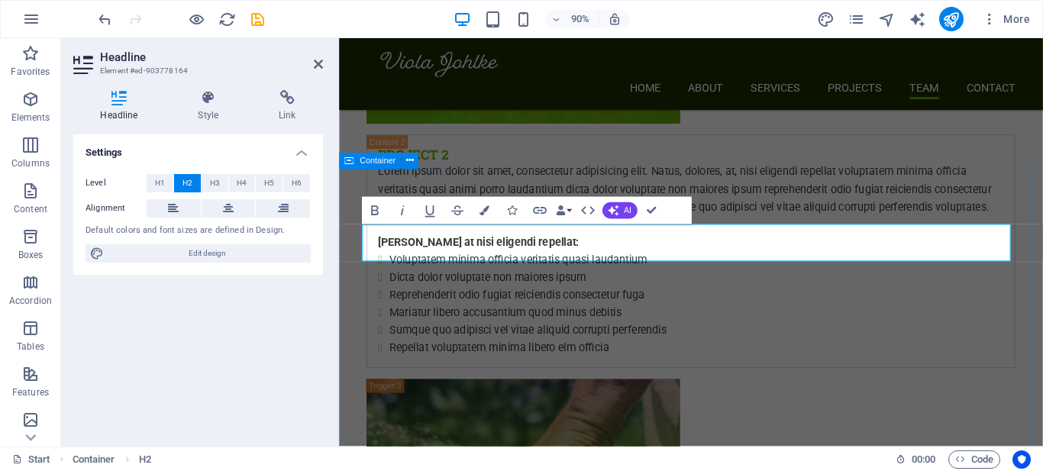
scroll to position [5584, 0]
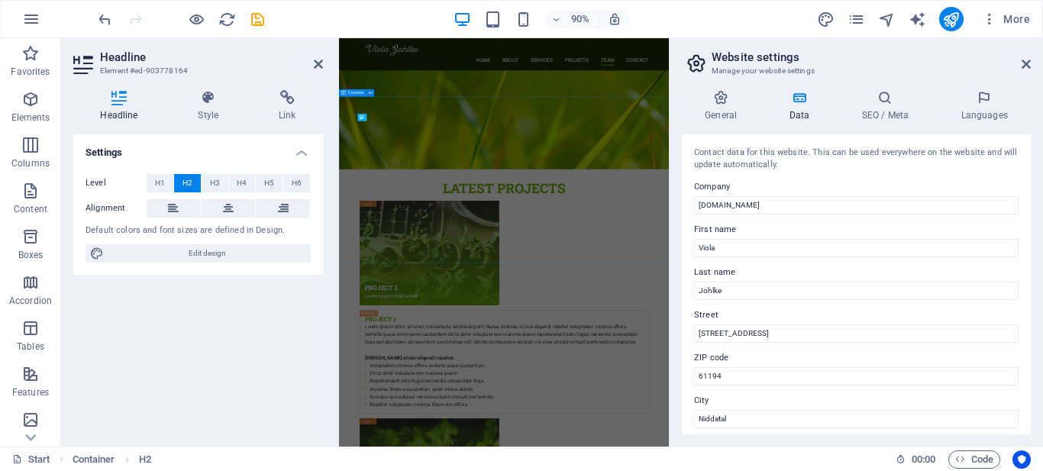
scroll to position [6056, 0]
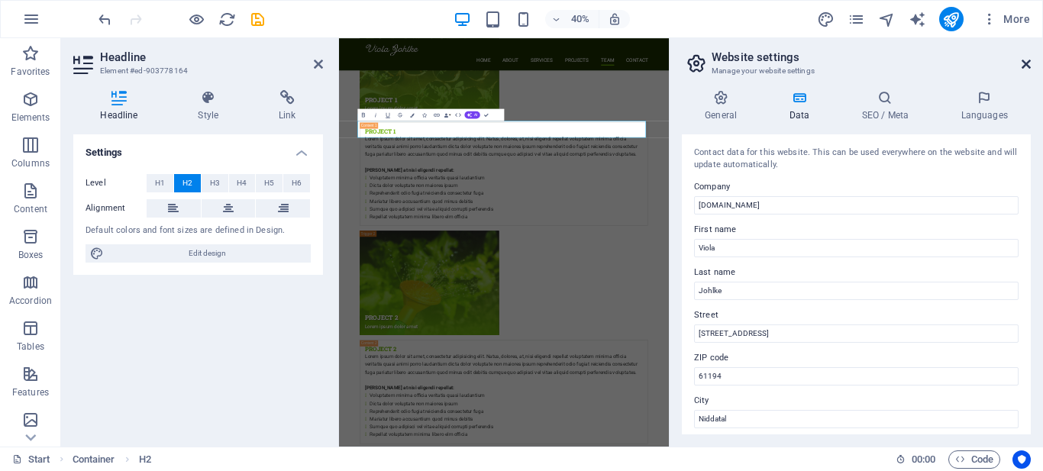
click at [1027, 63] on icon at bounding box center [1026, 64] width 9 height 12
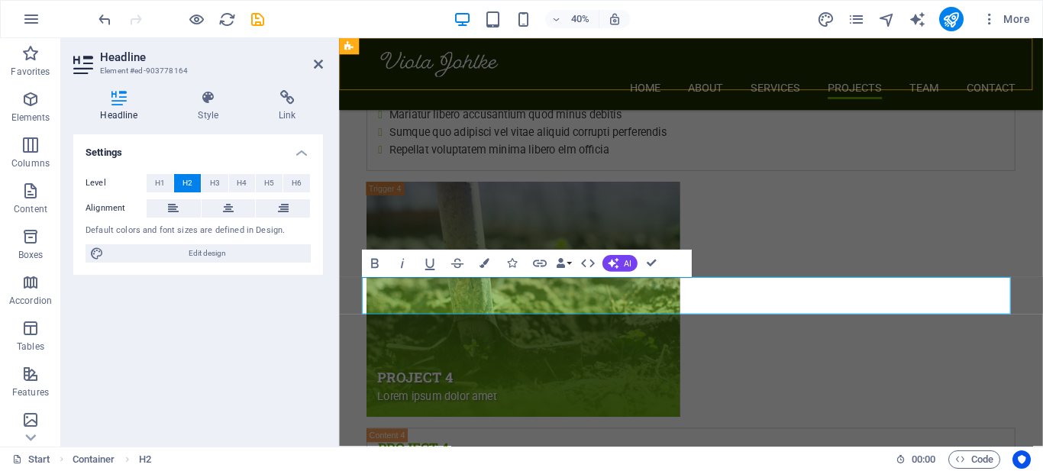
scroll to position [5526, 0]
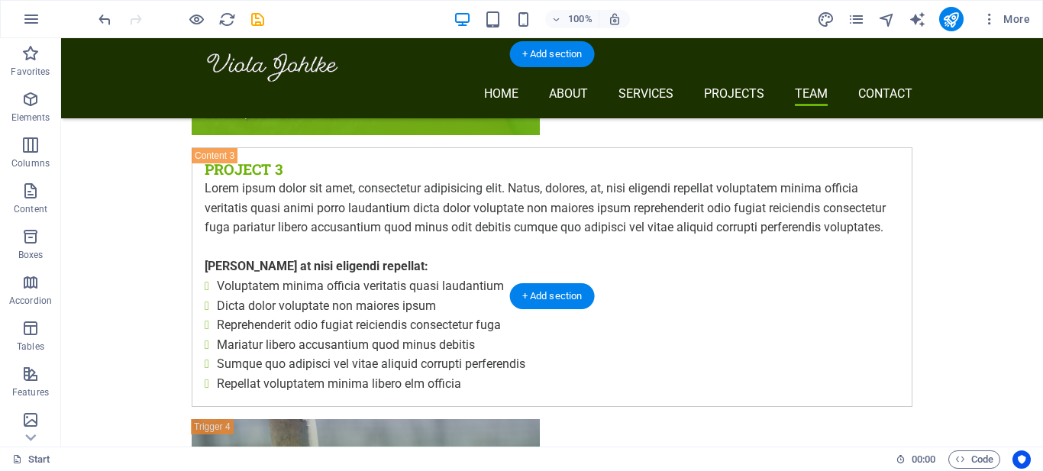
scroll to position [5681, 0]
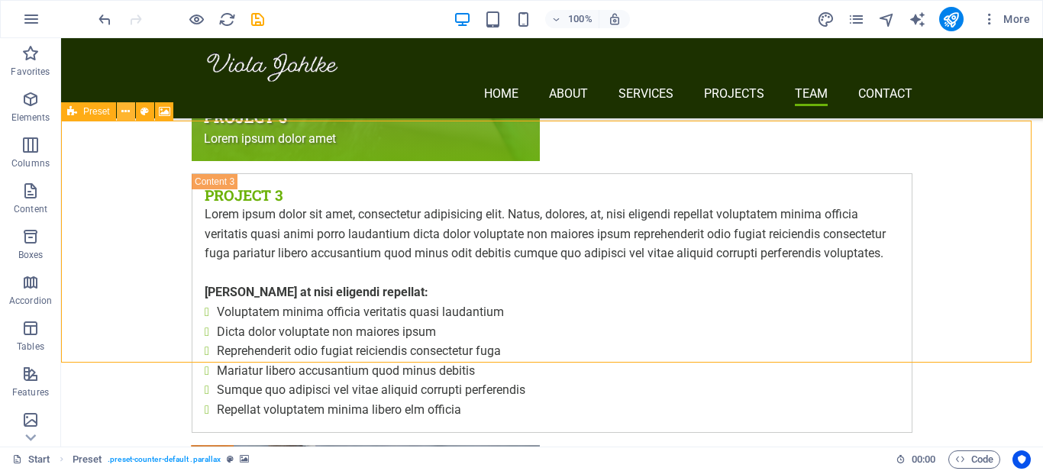
click at [128, 111] on icon at bounding box center [125, 112] width 8 height 16
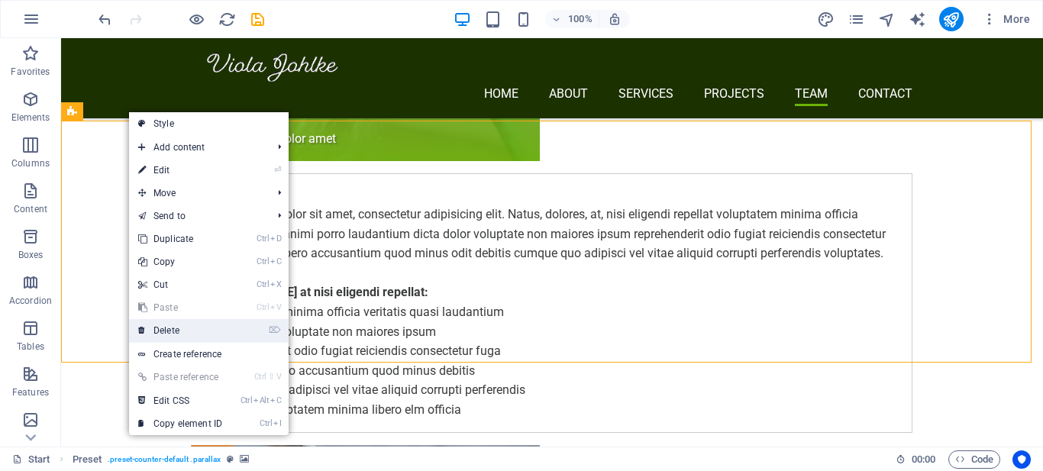
click at [189, 325] on link "⌦ Delete" at bounding box center [180, 330] width 102 height 23
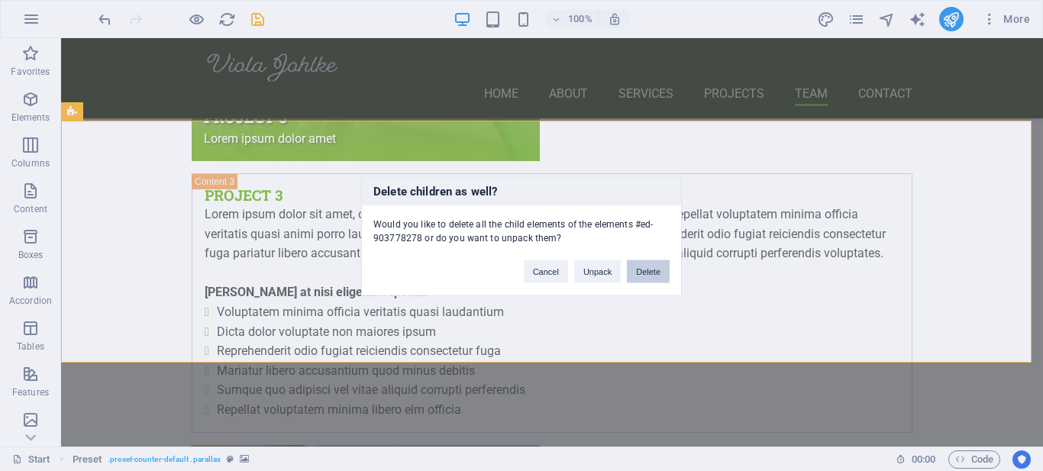
click at [645, 271] on button "Delete" at bounding box center [648, 271] width 43 height 23
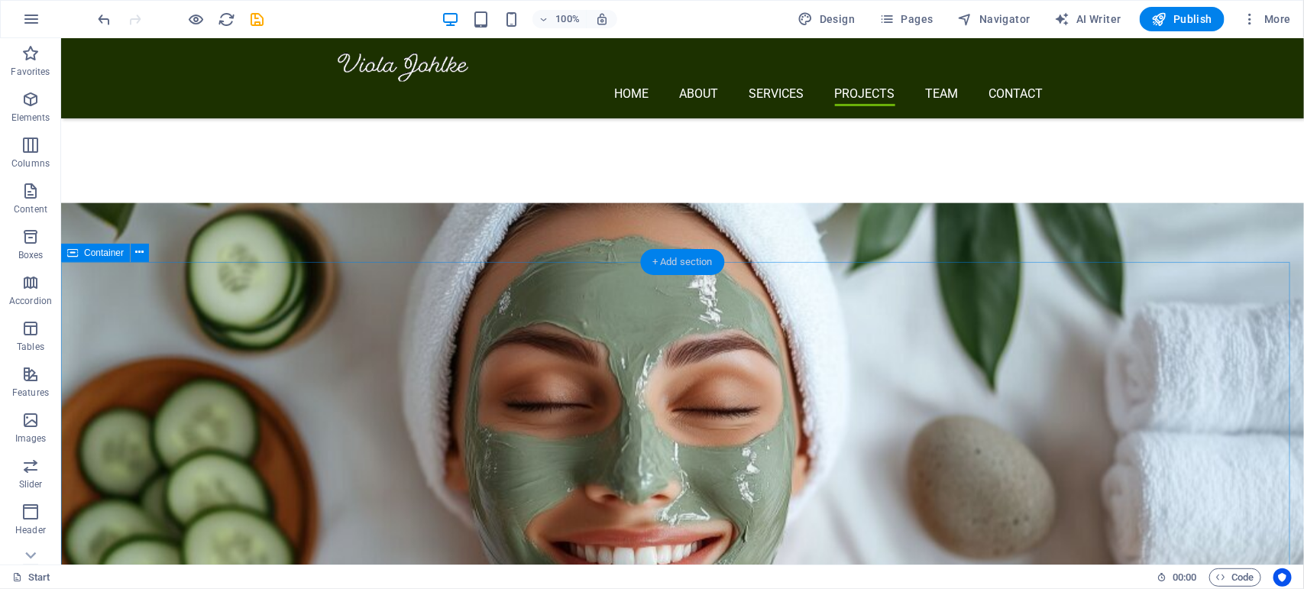
scroll to position [1909, 0]
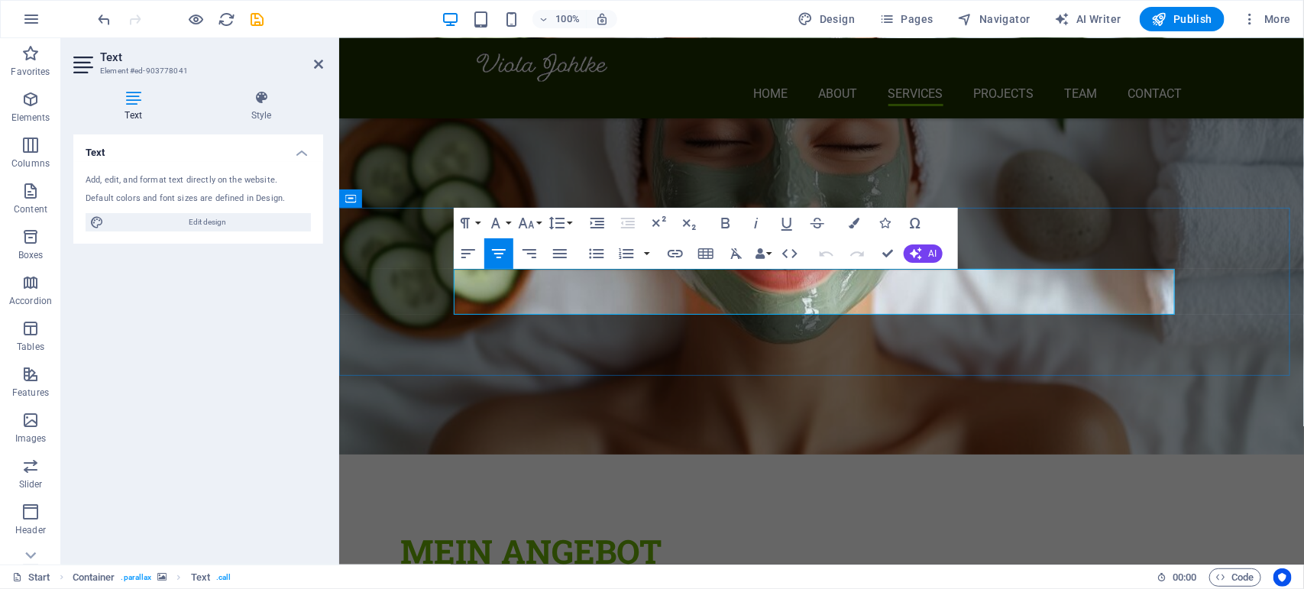
scroll to position [1948, 0]
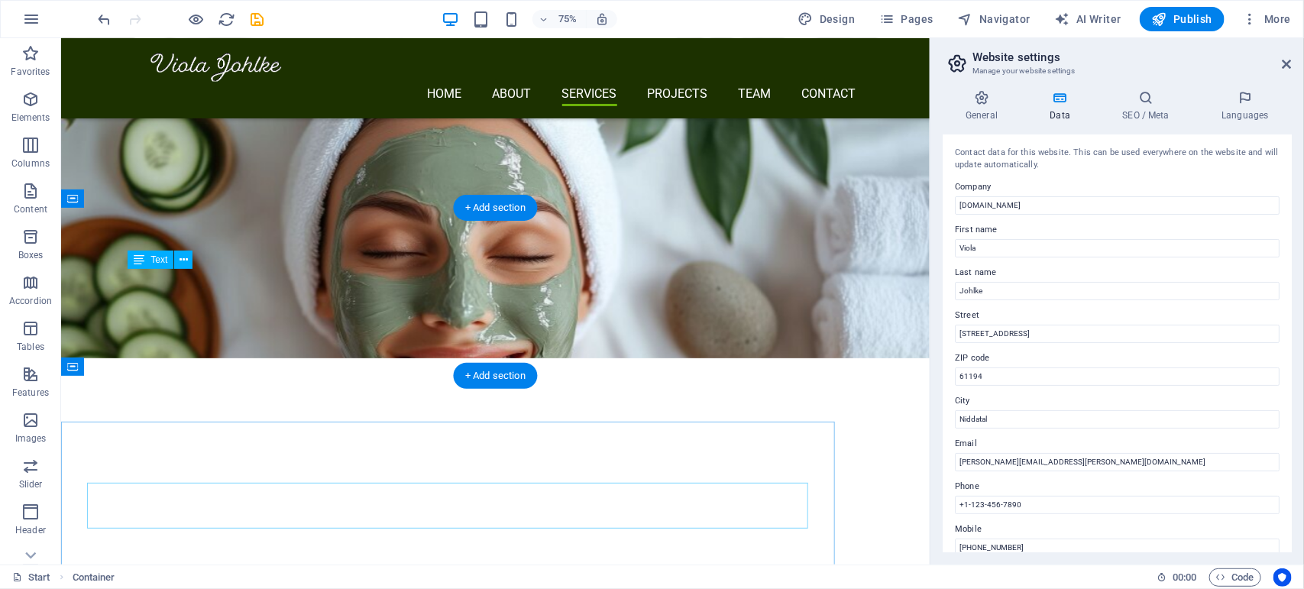
scroll to position [1967, 0]
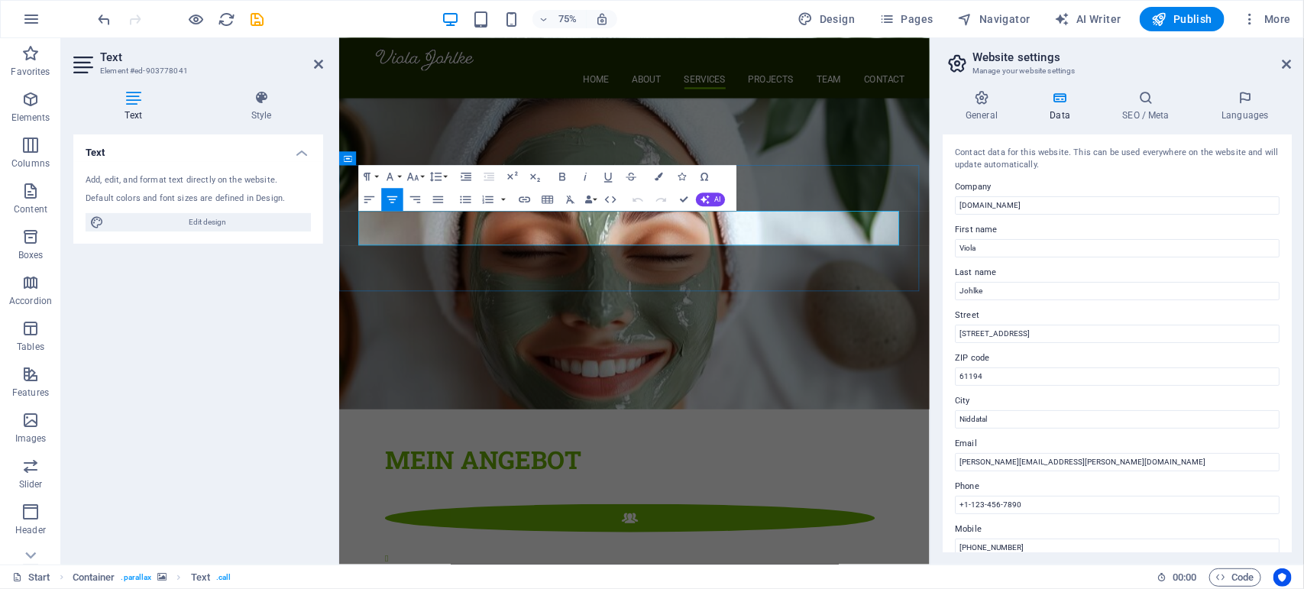
drag, startPoint x: 761, startPoint y: 293, endPoint x: 931, endPoint y: 289, distance: 169.6
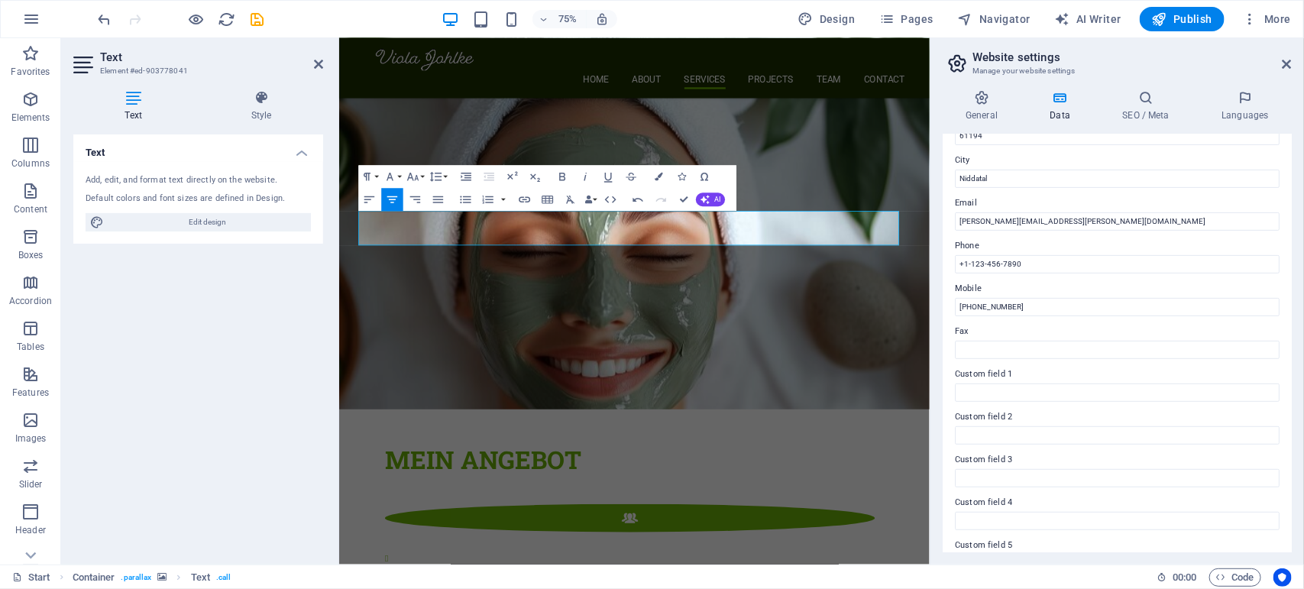
scroll to position [286, 0]
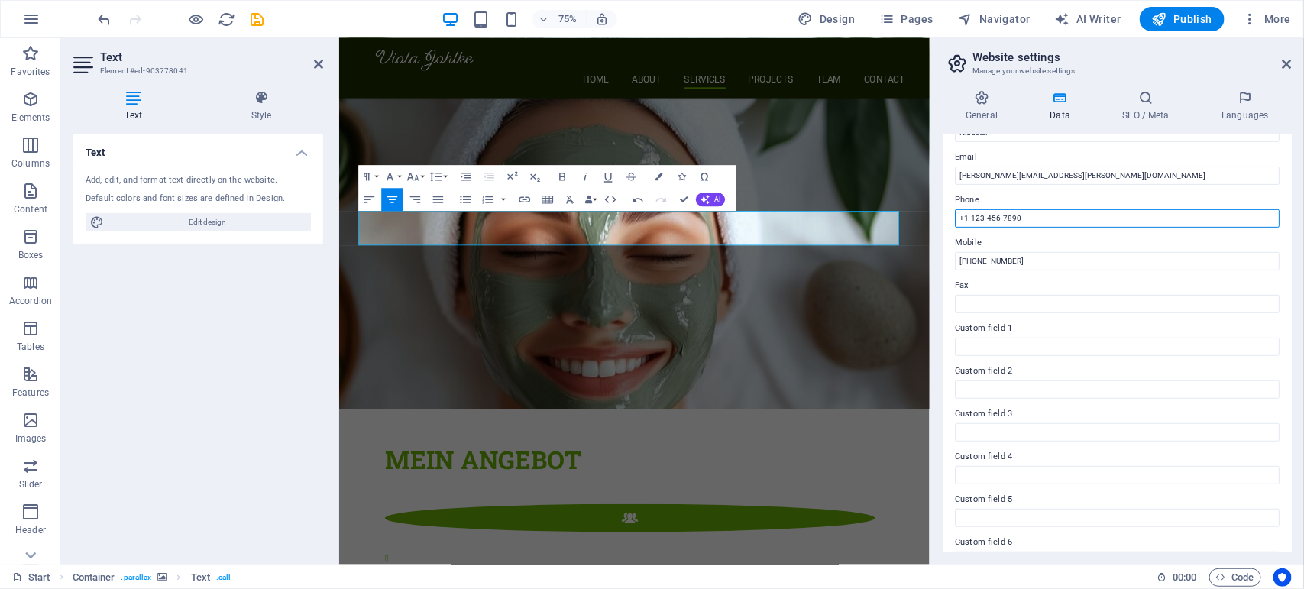
click at [1033, 215] on input "+1-123-456-7890" at bounding box center [1117, 218] width 325 height 18
drag, startPoint x: 1051, startPoint y: 215, endPoint x: 949, endPoint y: 216, distance: 102.3
click at [949, 216] on div "Contact data for this website. This can be used everywhere on the website and w…" at bounding box center [1116, 343] width 349 height 418
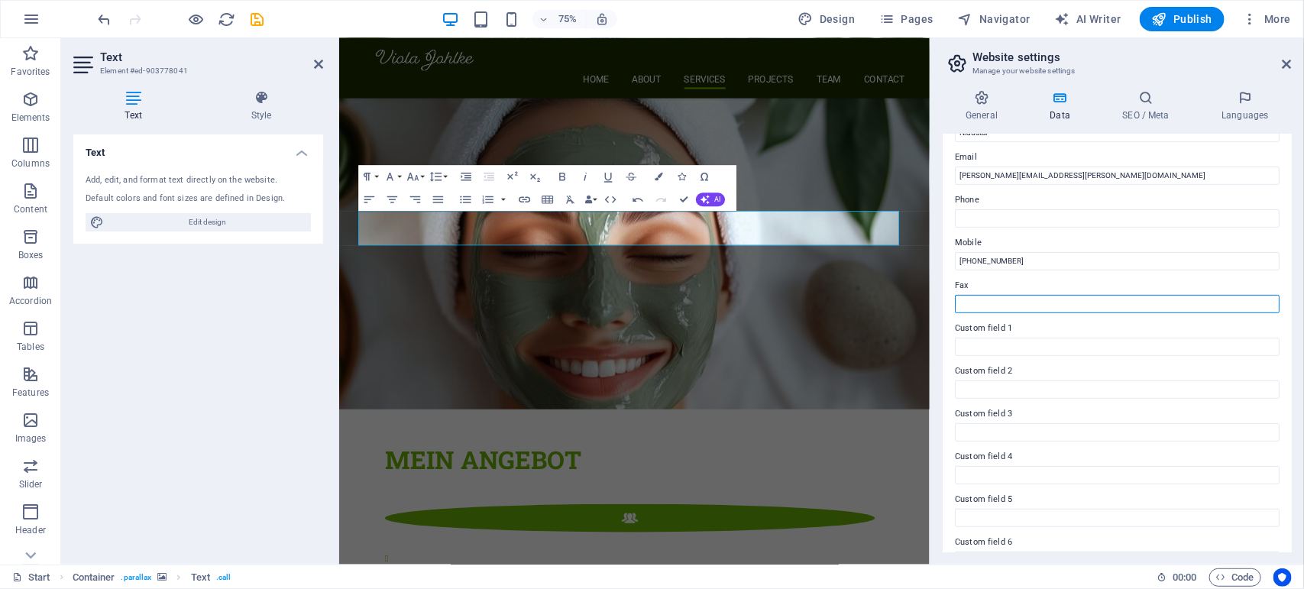
click at [1010, 296] on input "Fax" at bounding box center [1117, 304] width 325 height 18
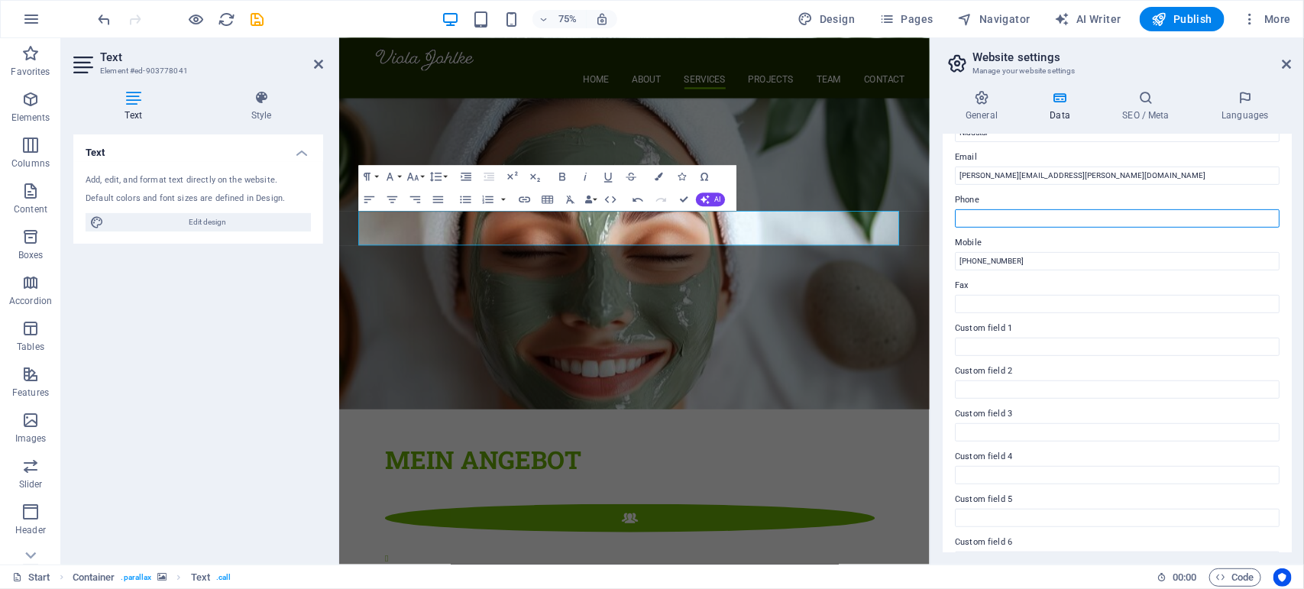
click at [1017, 223] on input "Phone" at bounding box center [1117, 218] width 325 height 18
type input "[PHONE_NUMBER]"
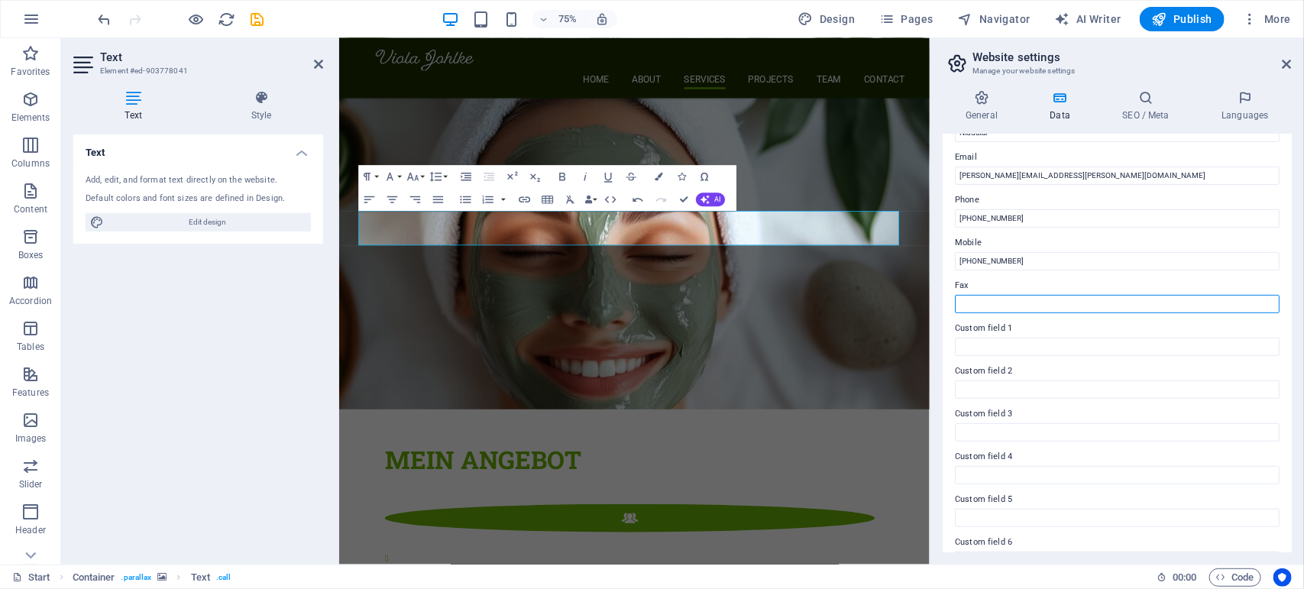
click at [1017, 296] on input "Fax" at bounding box center [1117, 304] width 325 height 18
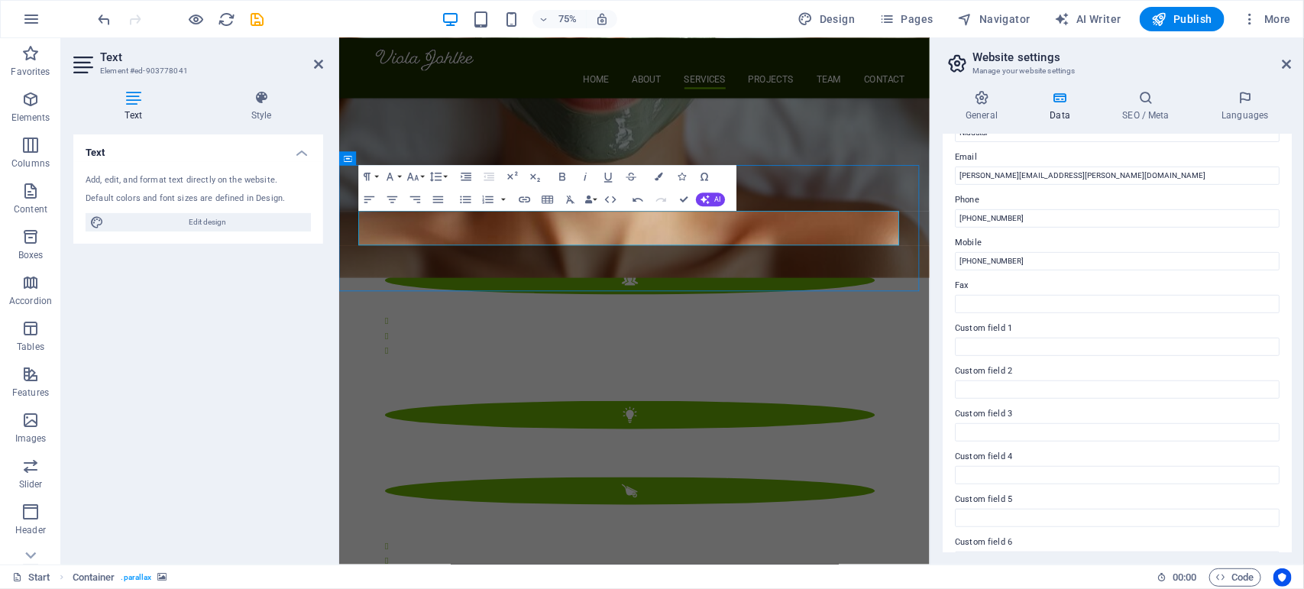
scroll to position [1967, 0]
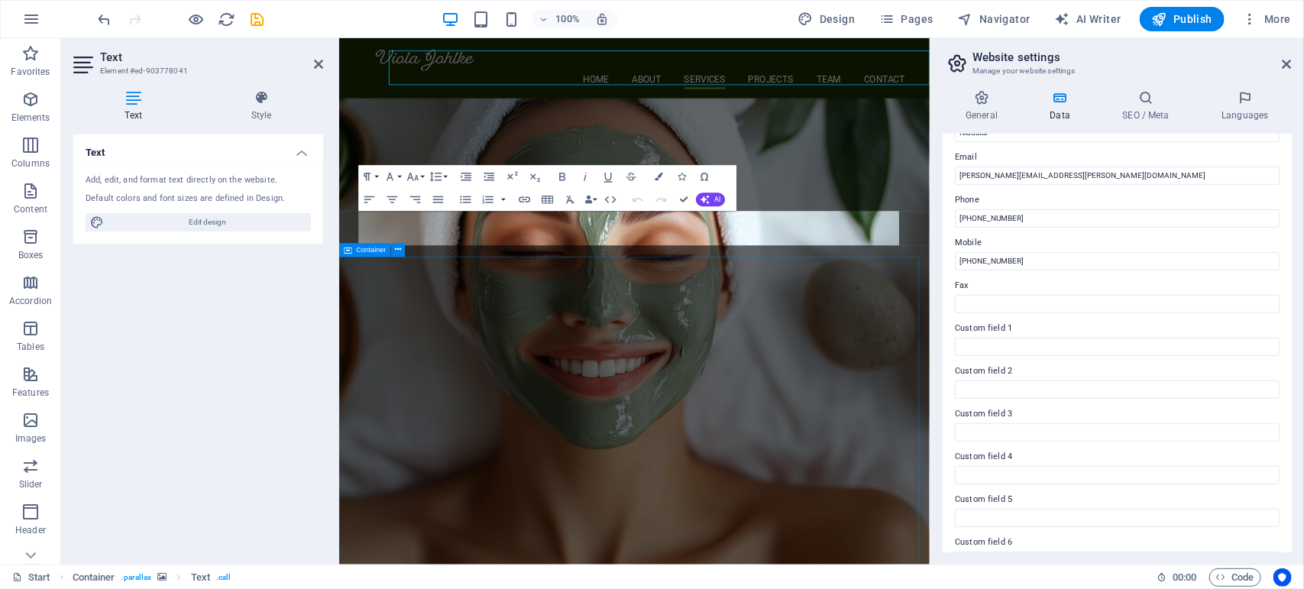
scroll to position [2181, 0]
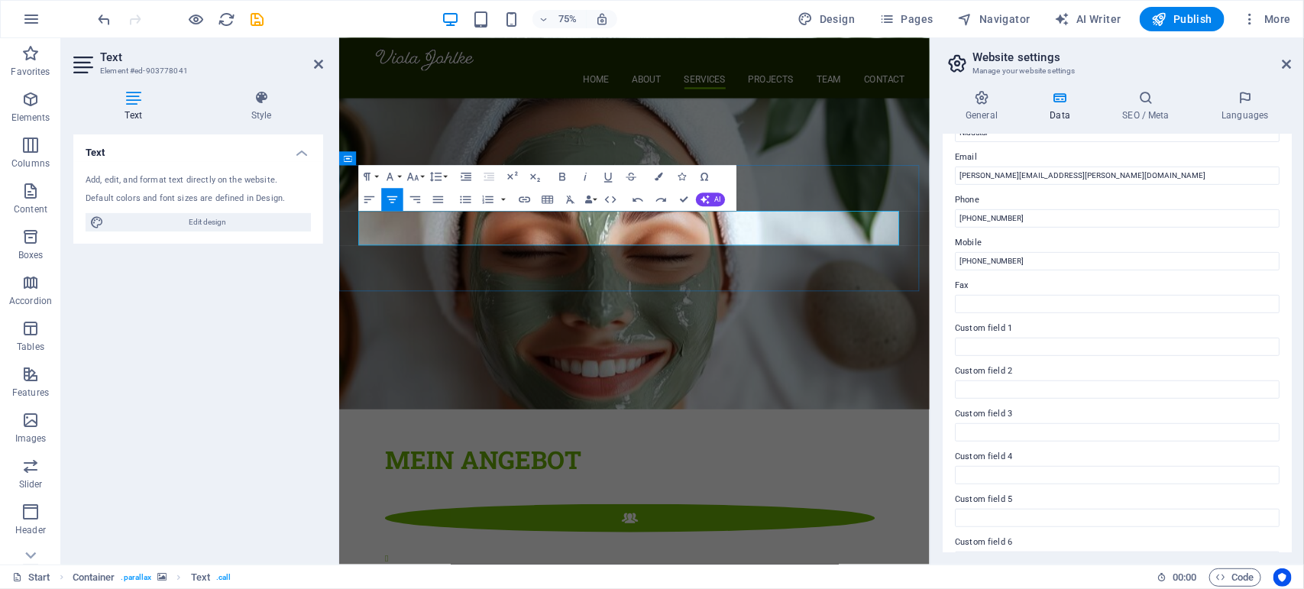
drag, startPoint x: 941, startPoint y: 292, endPoint x: 683, endPoint y: 292, distance: 258.1
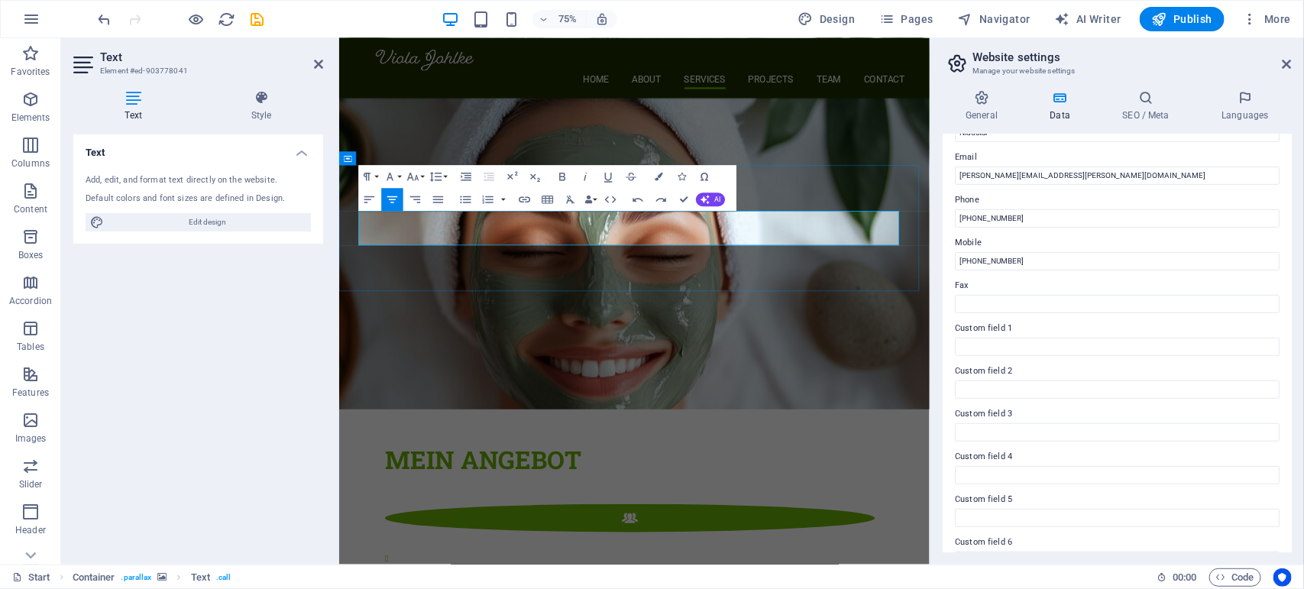
click at [523, 201] on icon "button" at bounding box center [524, 200] width 11 height 6
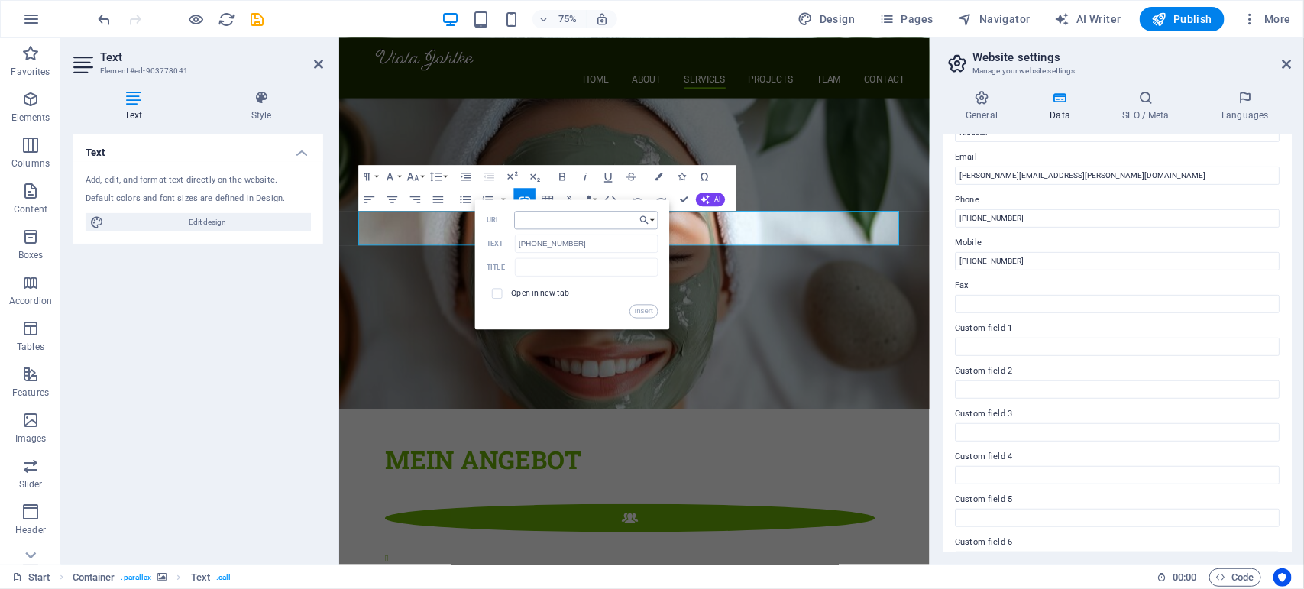
click at [535, 220] on input "URL" at bounding box center [586, 220] width 144 height 18
type input "[URL][DOMAIN_NAME]"
